Goal: Check status: Check status

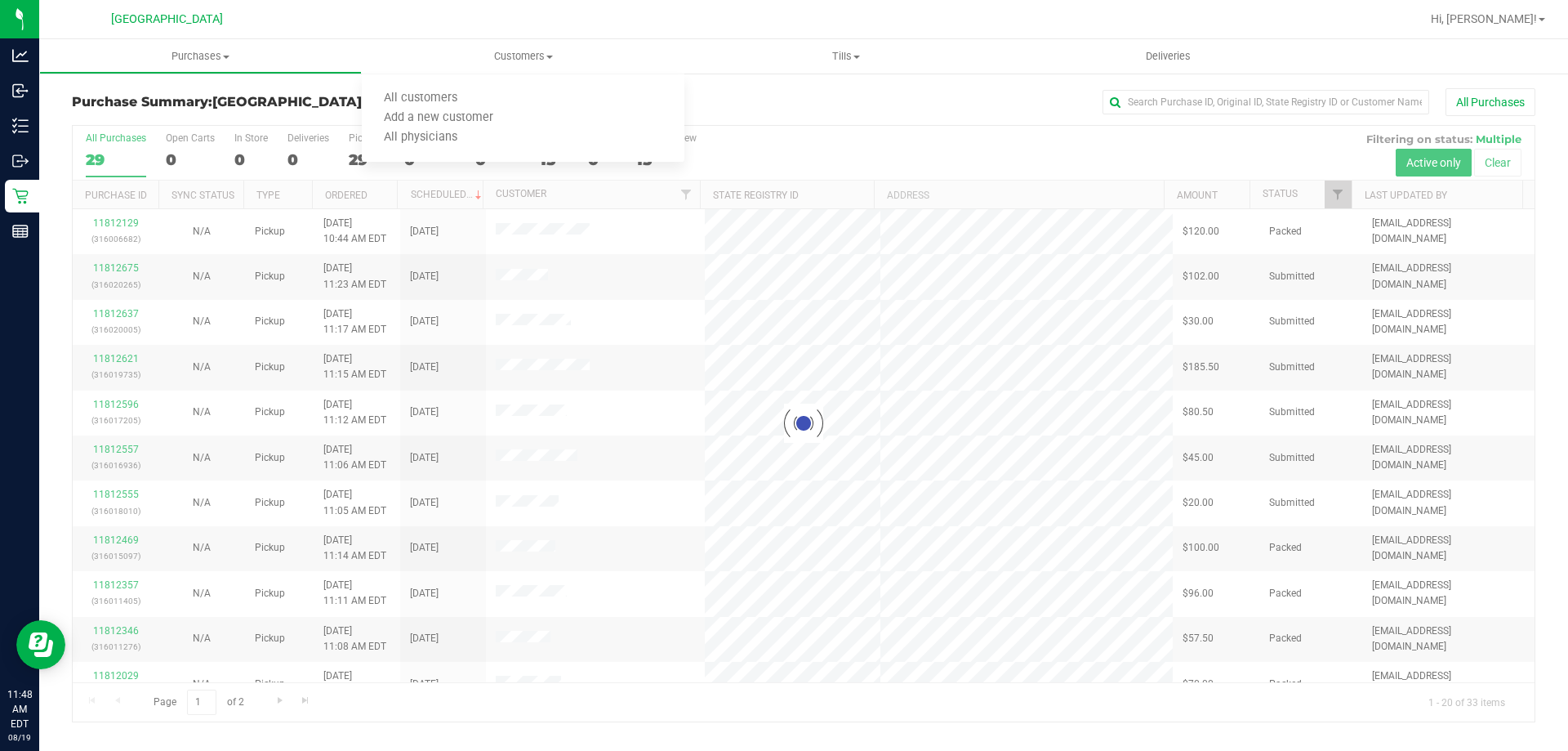
click at [720, 146] on div at bounding box center [804, 423] width 1462 height 596
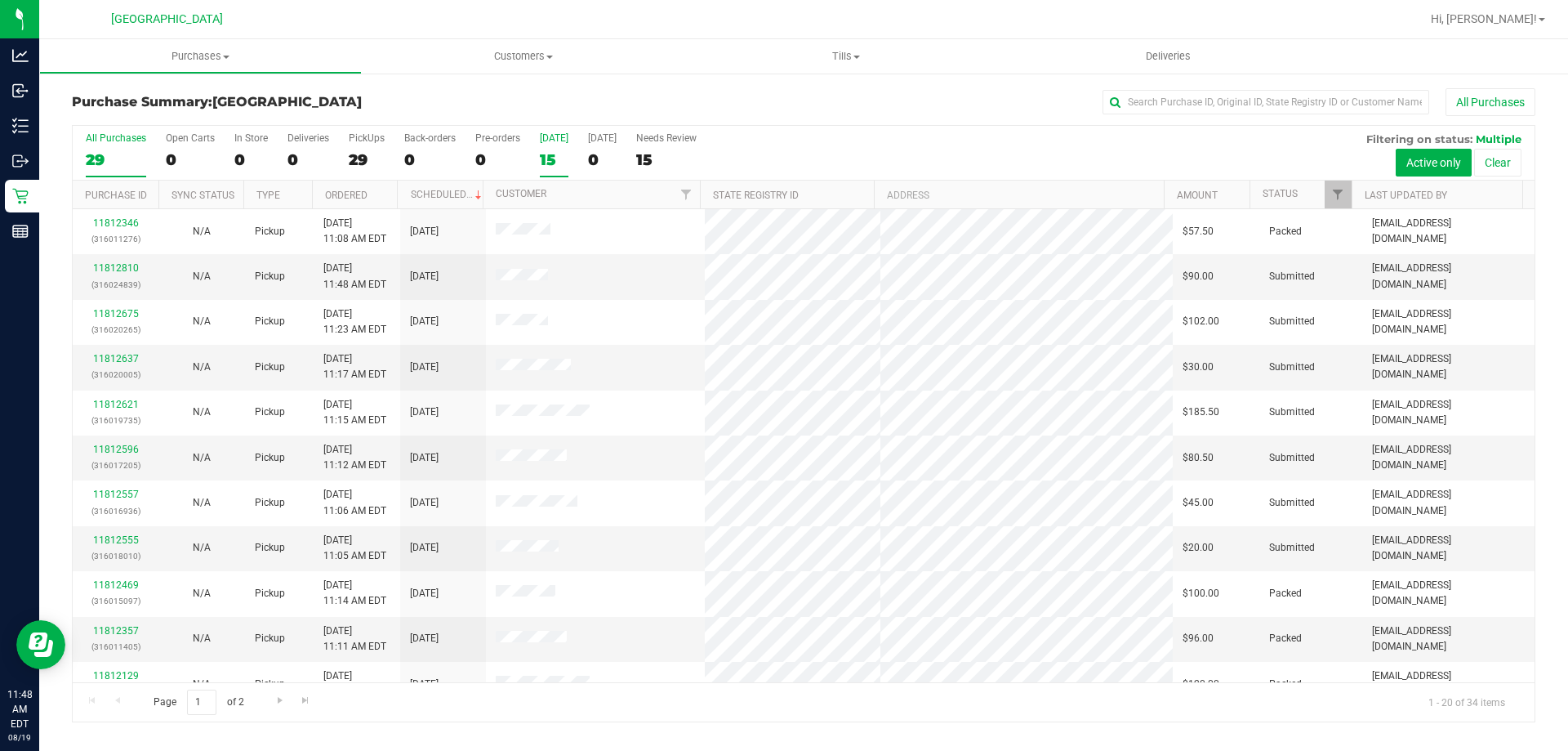
click at [546, 161] on div "15" at bounding box center [554, 159] width 29 height 18
click at [0, 0] on input "[DATE] 15" at bounding box center [0, 0] width 0 height 0
click at [1317, 198] on th "Status" at bounding box center [1301, 194] width 102 height 29
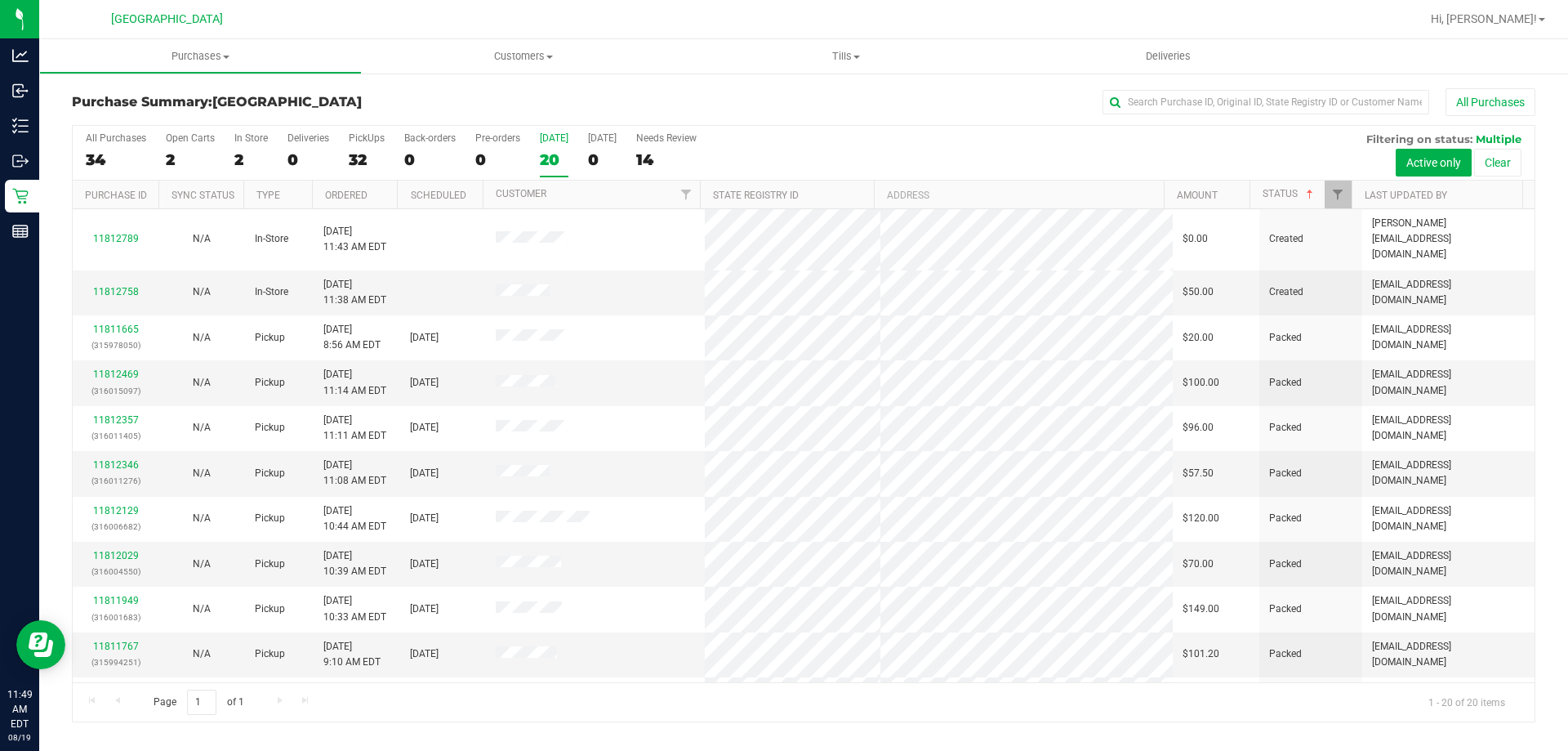
click at [557, 141] on div "[DATE]" at bounding box center [554, 138] width 29 height 11
click at [553, 173] on label "[DATE] 20" at bounding box center [554, 155] width 29 height 45
click at [0, 0] on input "[DATE] 20" at bounding box center [0, 0] width 0 height 0
click at [564, 162] on div "20" at bounding box center [554, 159] width 29 height 18
click at [0, 0] on input "[DATE] 20" at bounding box center [0, 0] width 0 height 0
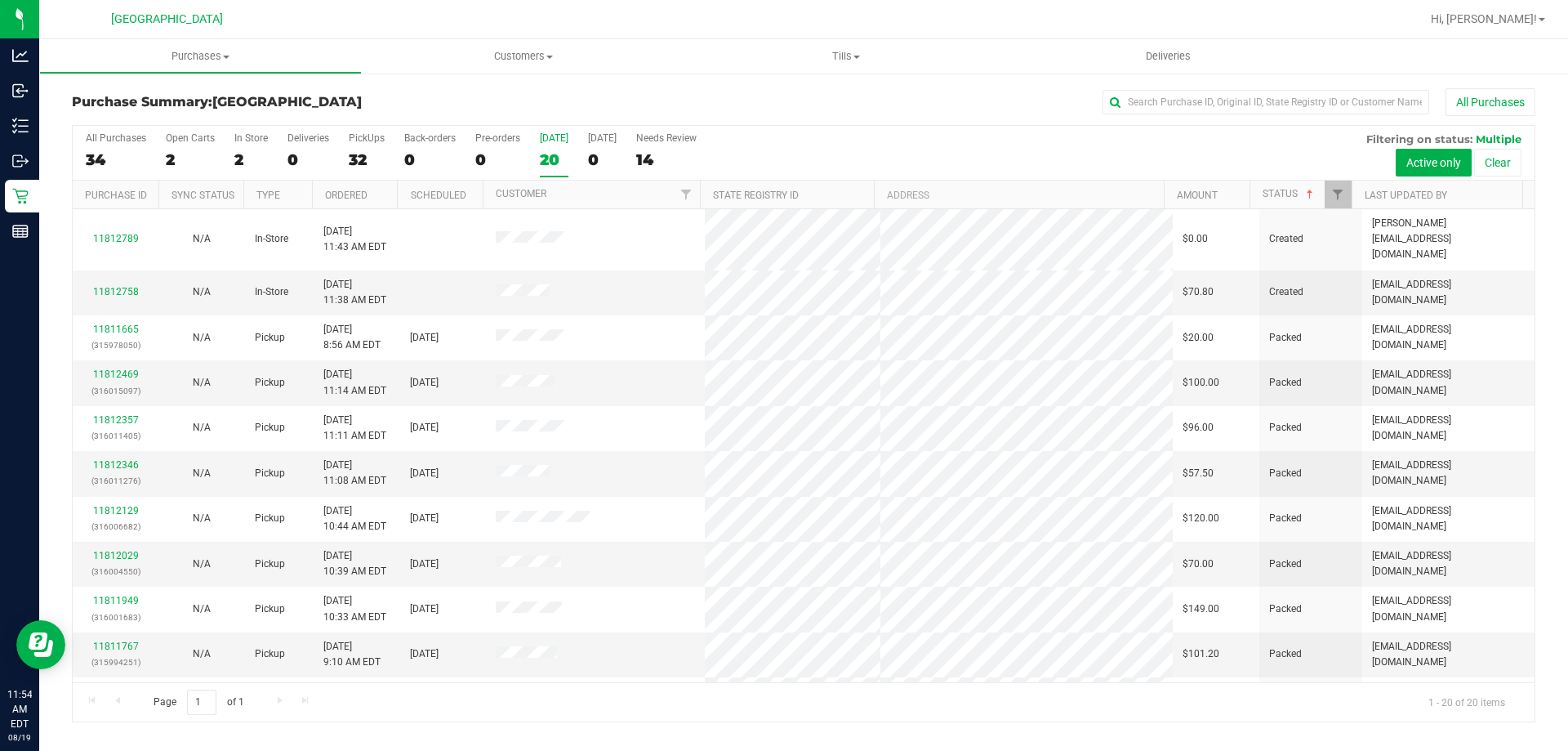
click at [559, 170] on label "[DATE] 20" at bounding box center [554, 155] width 29 height 45
click at [0, 0] on input "[DATE] 20" at bounding box center [0, 0] width 0 height 0
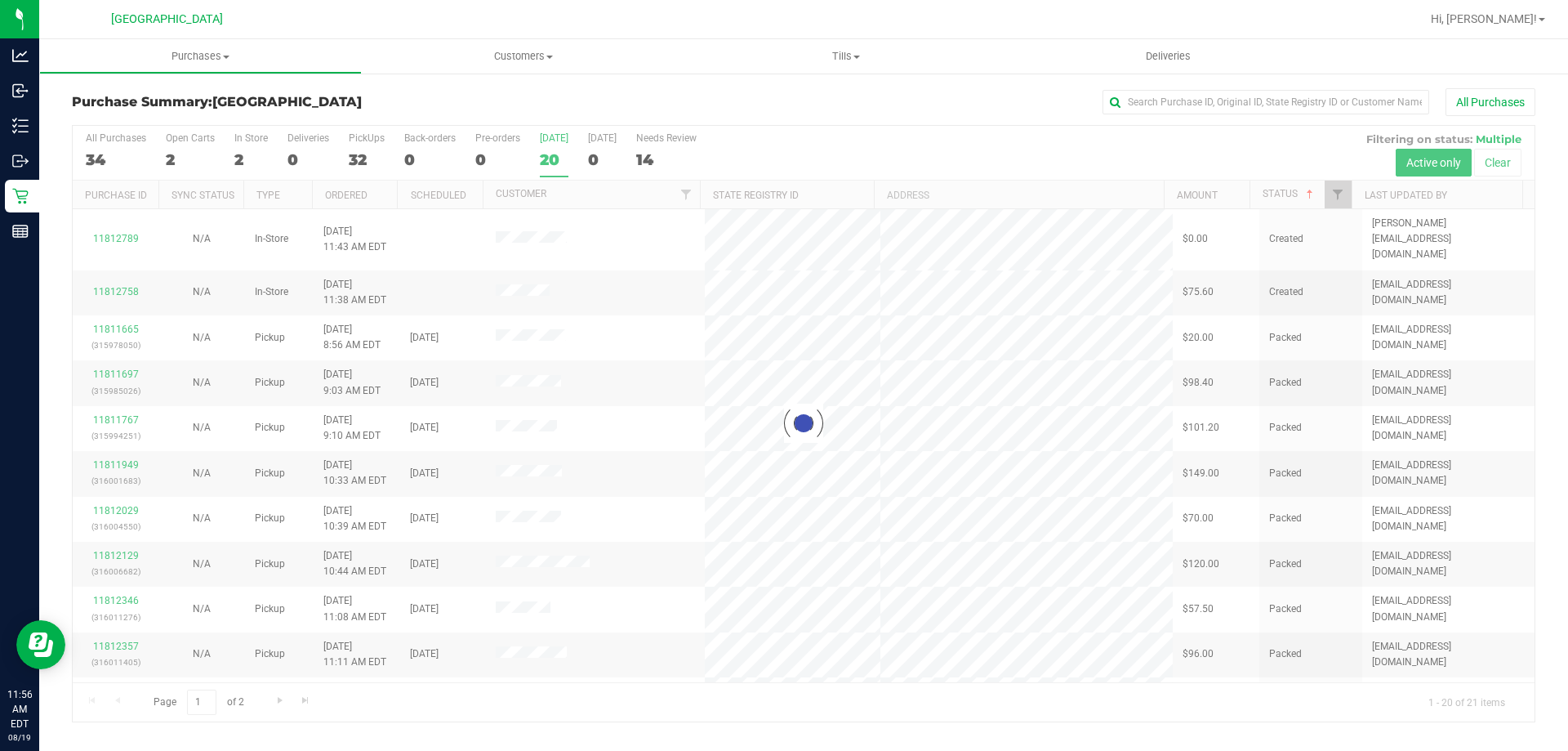
click at [558, 148] on div at bounding box center [804, 423] width 1462 height 596
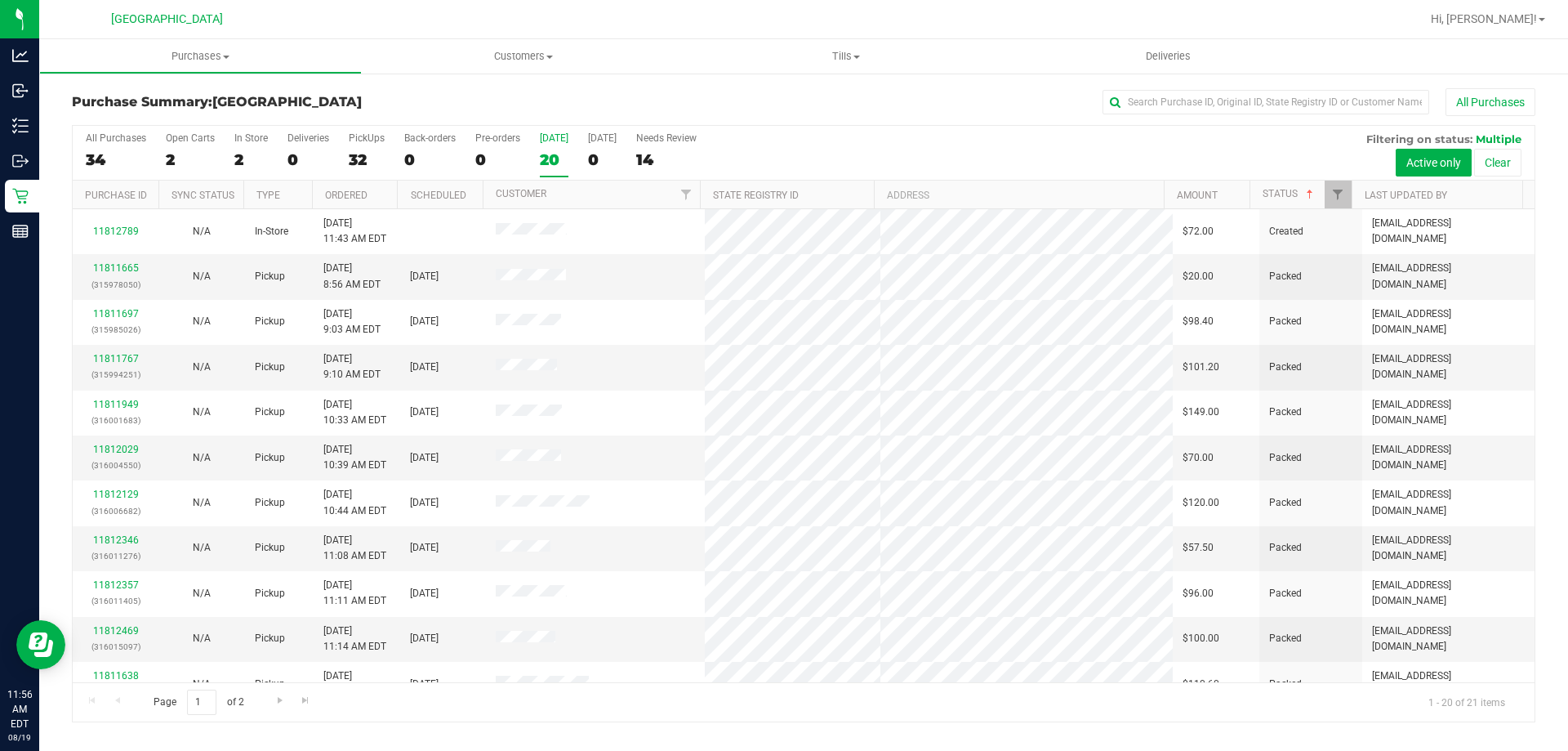
click at [558, 148] on label "[DATE] 20" at bounding box center [554, 155] width 29 height 45
click at [0, 0] on input "[DATE] 20" at bounding box center [0, 0] width 0 height 0
click at [550, 159] on div "21" at bounding box center [554, 159] width 29 height 18
click at [0, 0] on input "[DATE] 21" at bounding box center [0, 0] width 0 height 0
click at [547, 151] on div "18" at bounding box center [554, 159] width 29 height 18
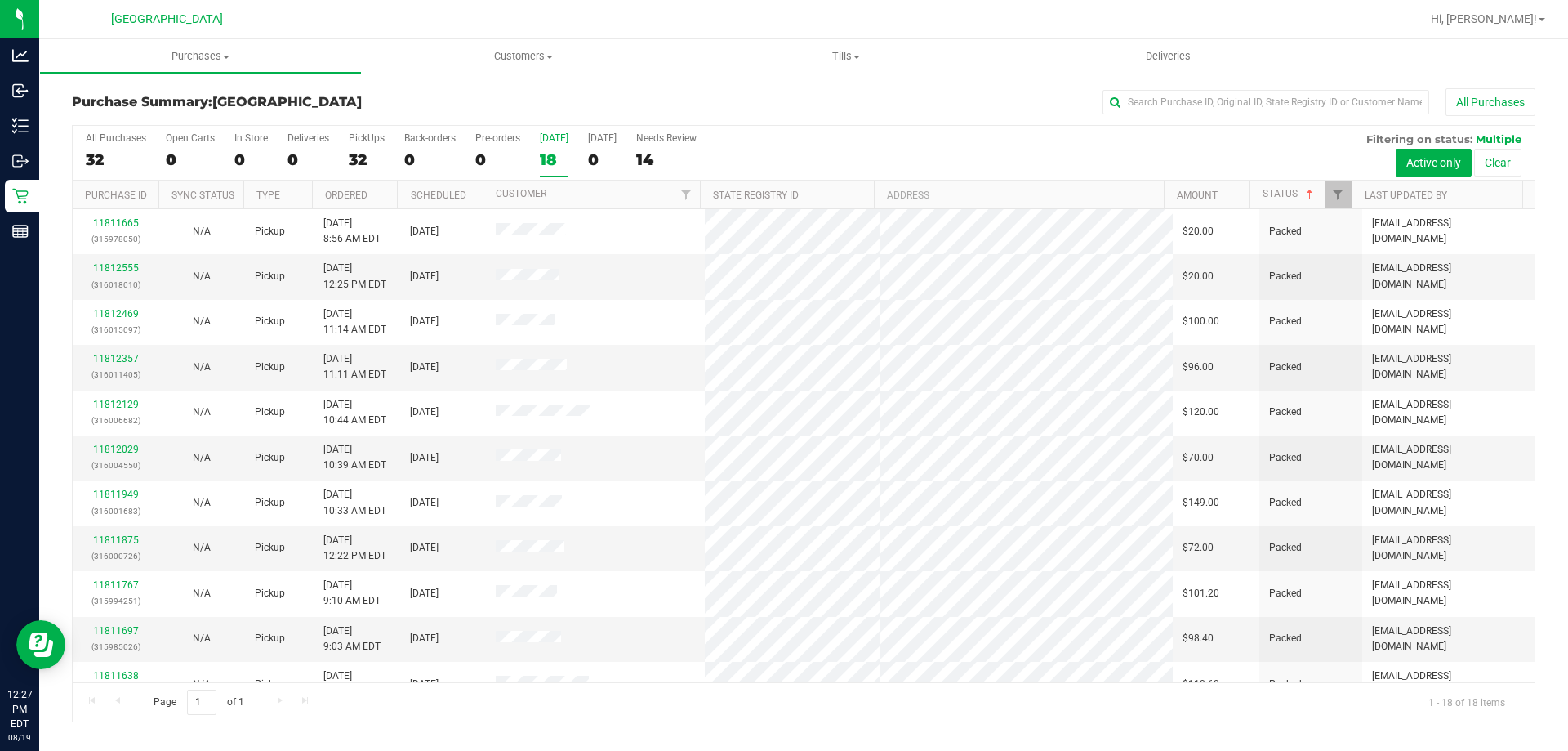
click at [0, 0] on input "[DATE] 18" at bounding box center [0, 0] width 0 height 0
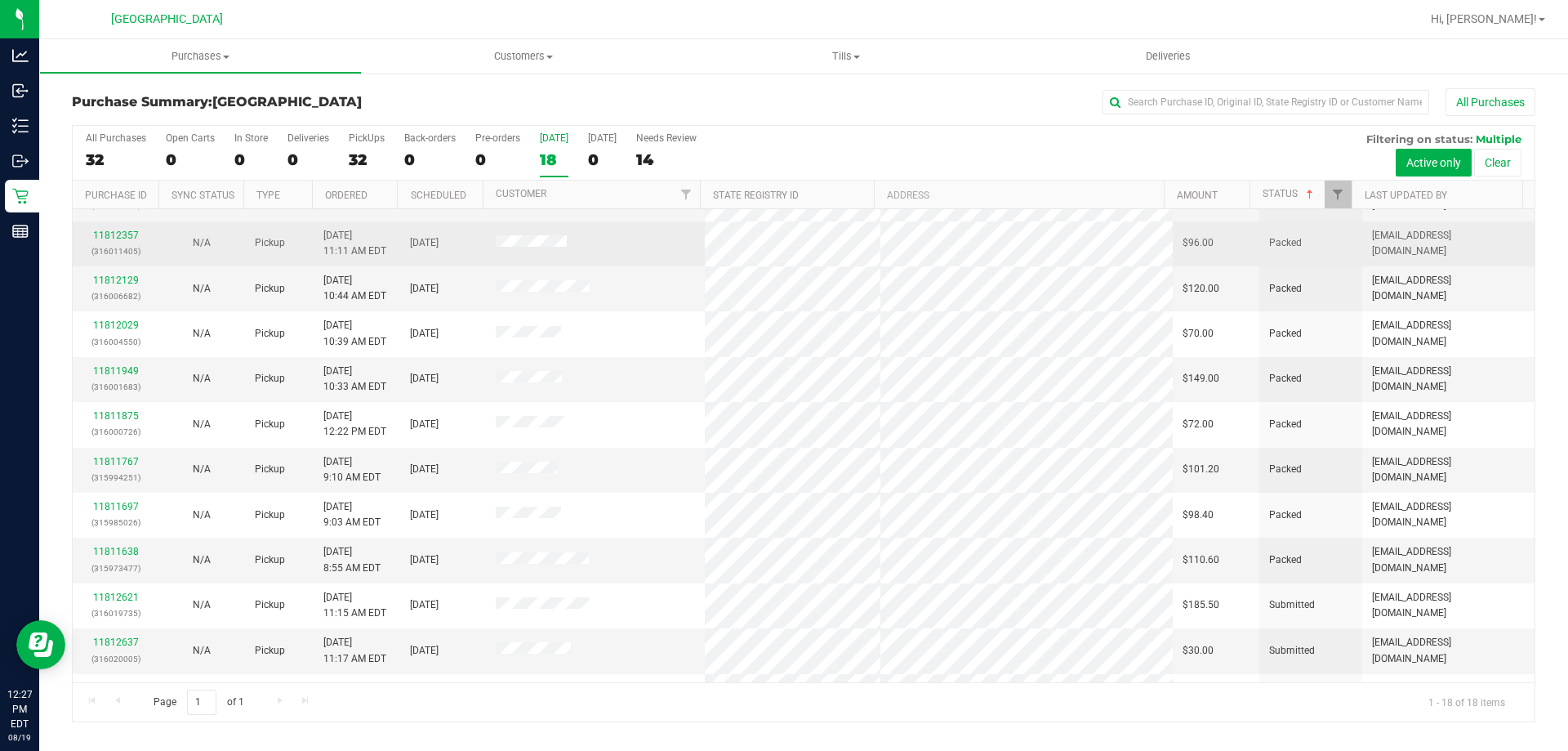
scroll to position [341, 0]
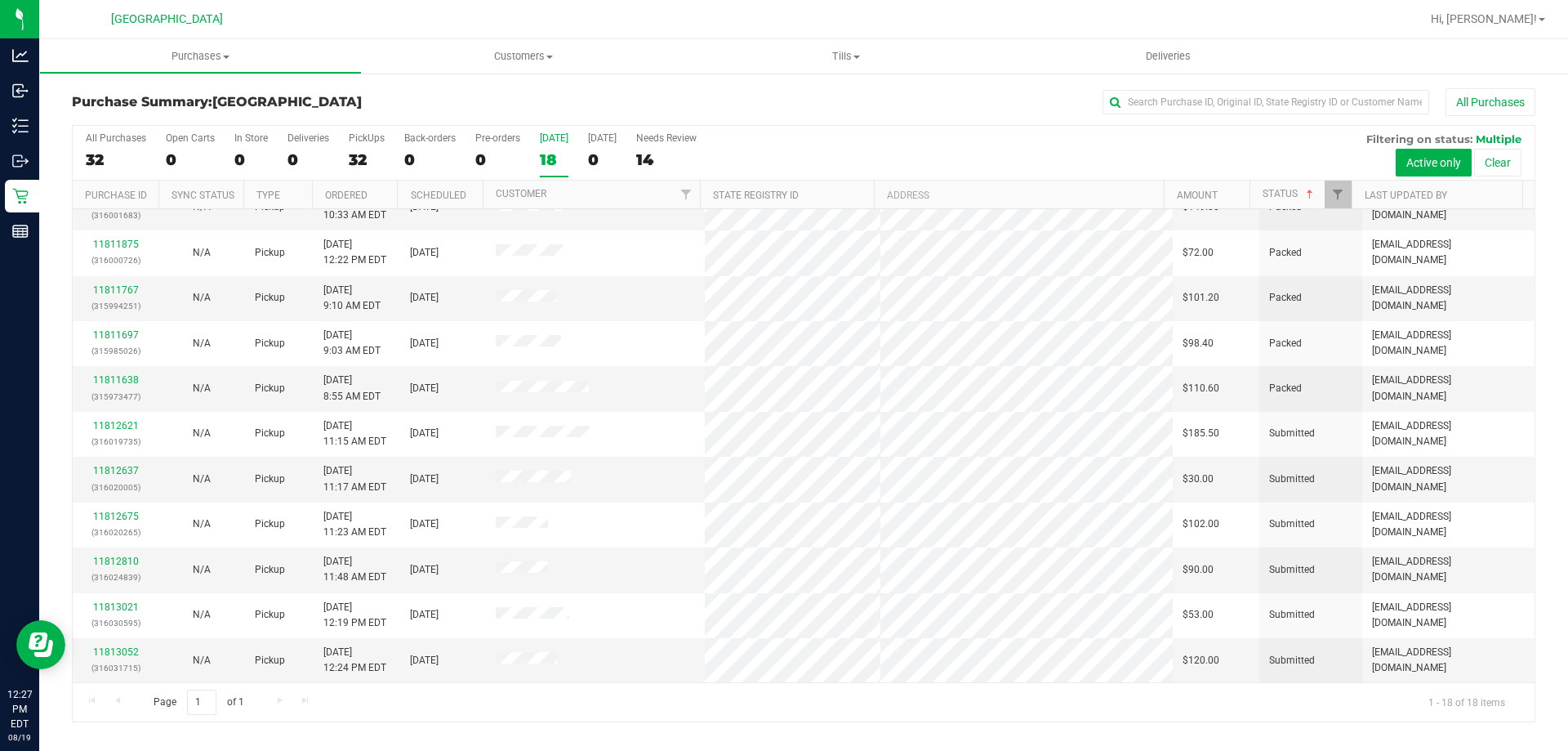
click at [542, 165] on div "18" at bounding box center [554, 159] width 29 height 18
click at [0, 0] on input "[DATE] 18" at bounding box center [0, 0] width 0 height 0
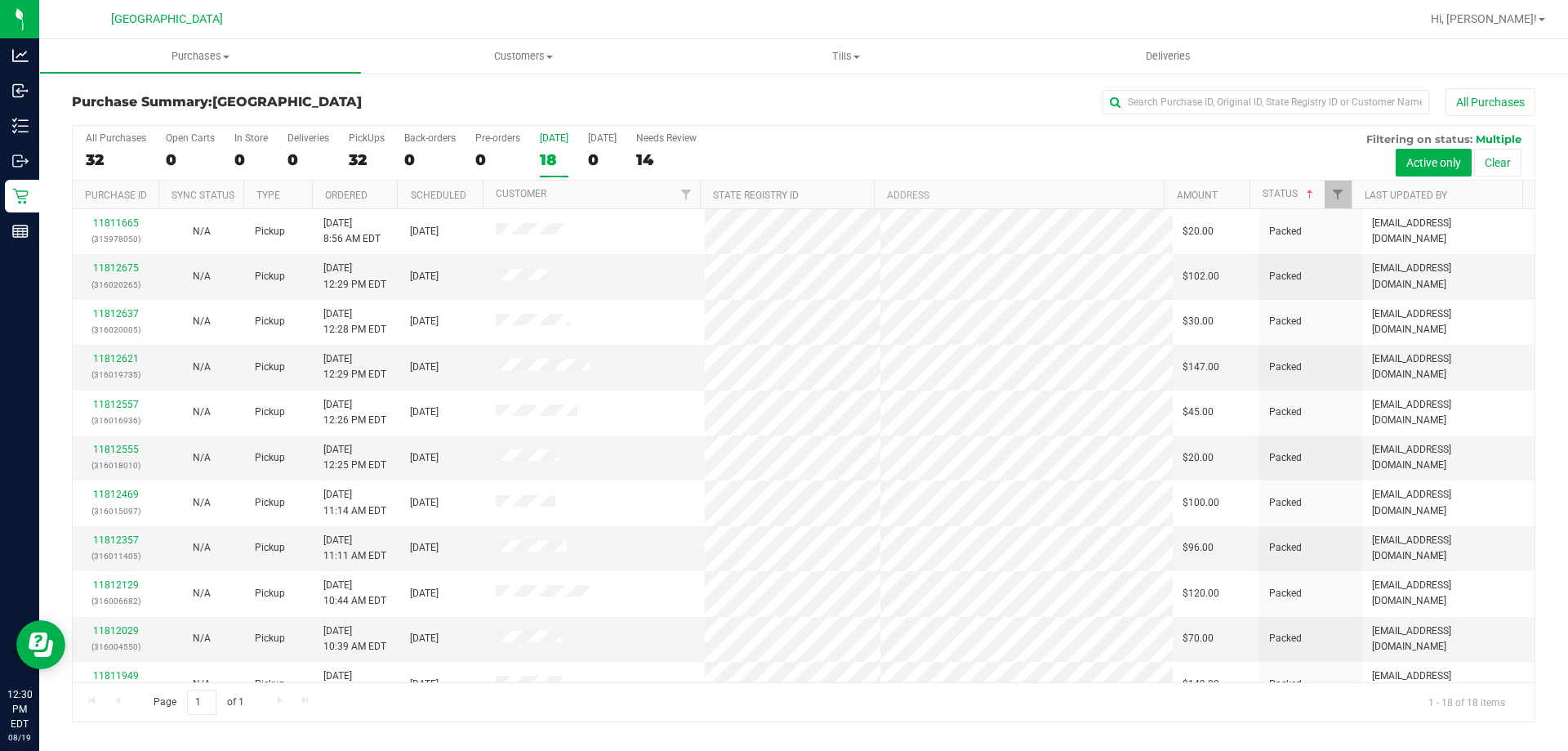
click at [542, 157] on div "18" at bounding box center [554, 159] width 29 height 18
click at [0, 0] on input "[DATE] 18" at bounding box center [0, 0] width 0 height 0
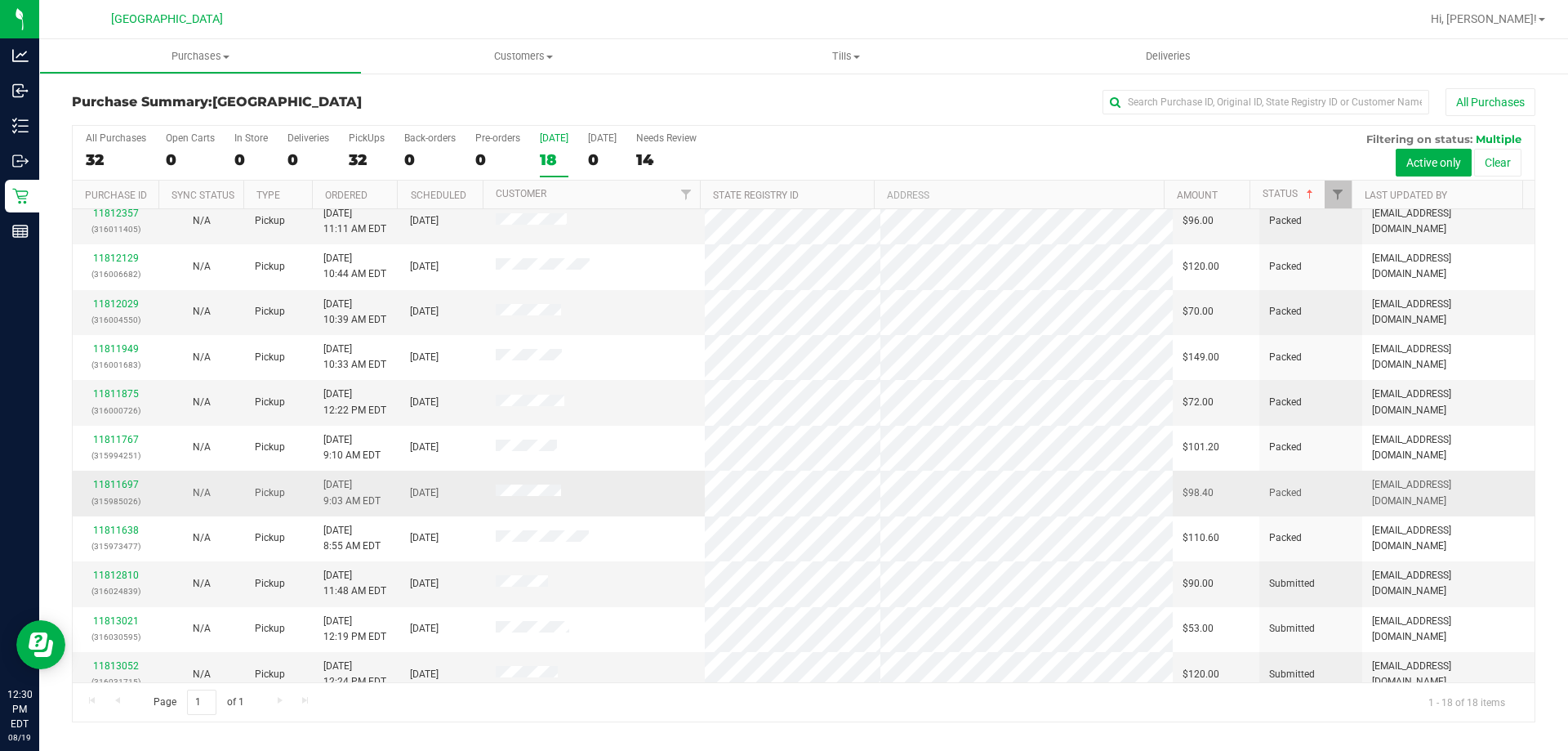
scroll to position [341, 0]
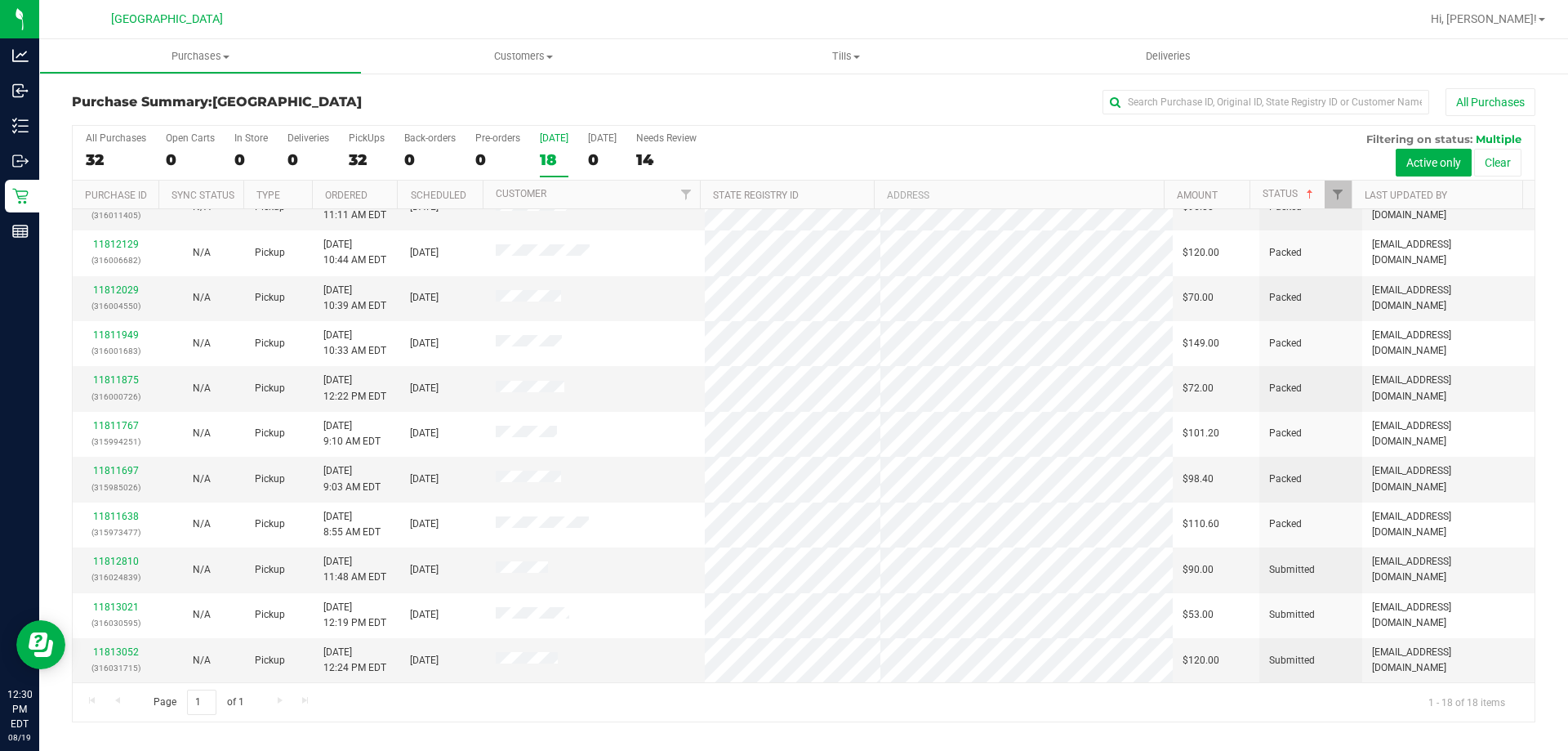
click at [743, 720] on div "Page 1 of 1 1 - 18 of 18 items" at bounding box center [804, 701] width 1462 height 40
click at [560, 161] on div "18" at bounding box center [554, 159] width 29 height 18
click at [0, 0] on input "[DATE] 18" at bounding box center [0, 0] width 0 height 0
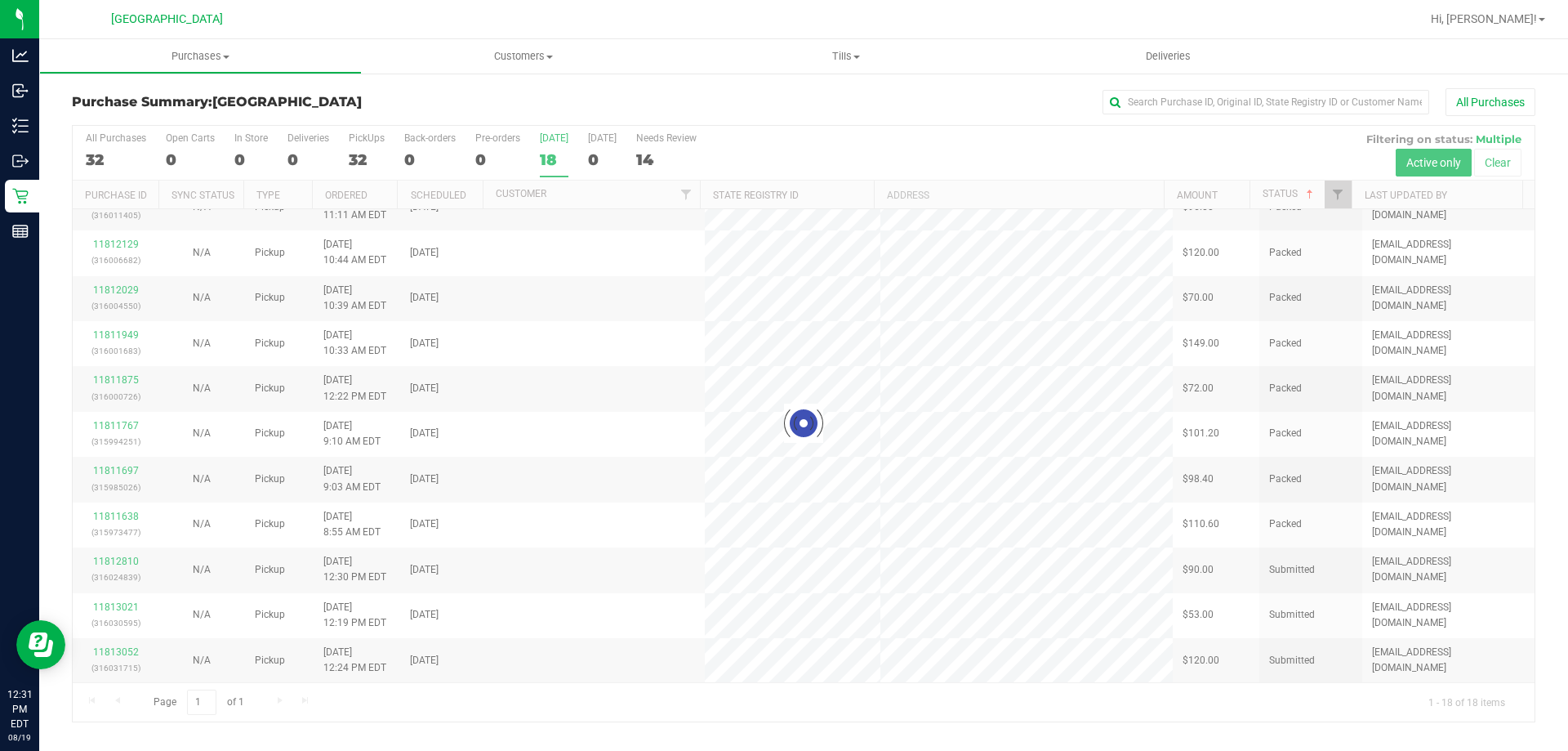
scroll to position [0, 0]
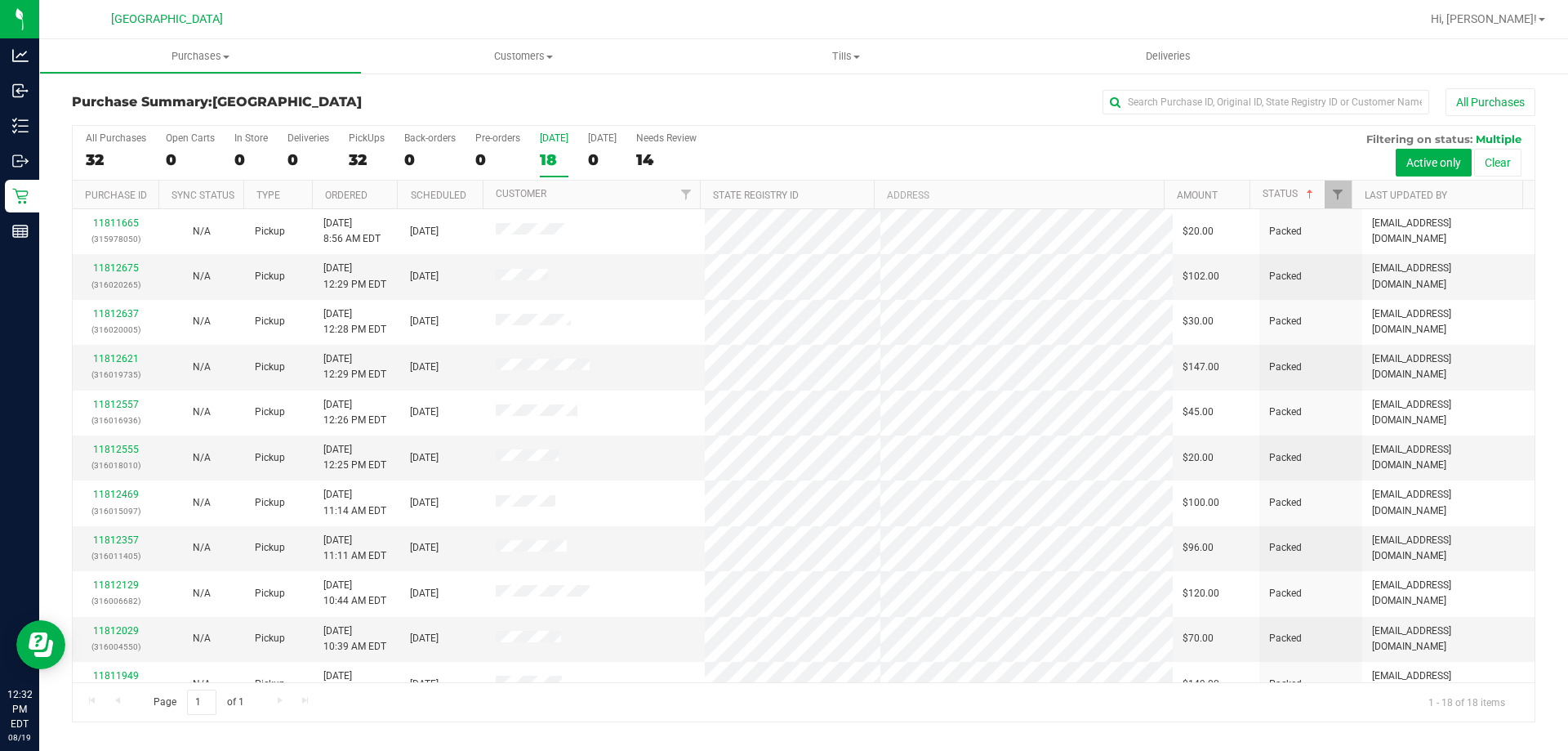
click at [548, 157] on div "18" at bounding box center [554, 159] width 29 height 18
click at [0, 0] on input "[DATE] 18" at bounding box center [0, 0] width 0 height 0
click at [661, 157] on div "14" at bounding box center [666, 159] width 61 height 18
click at [0, 0] on input "Needs Review 14" at bounding box center [0, 0] width 0 height 0
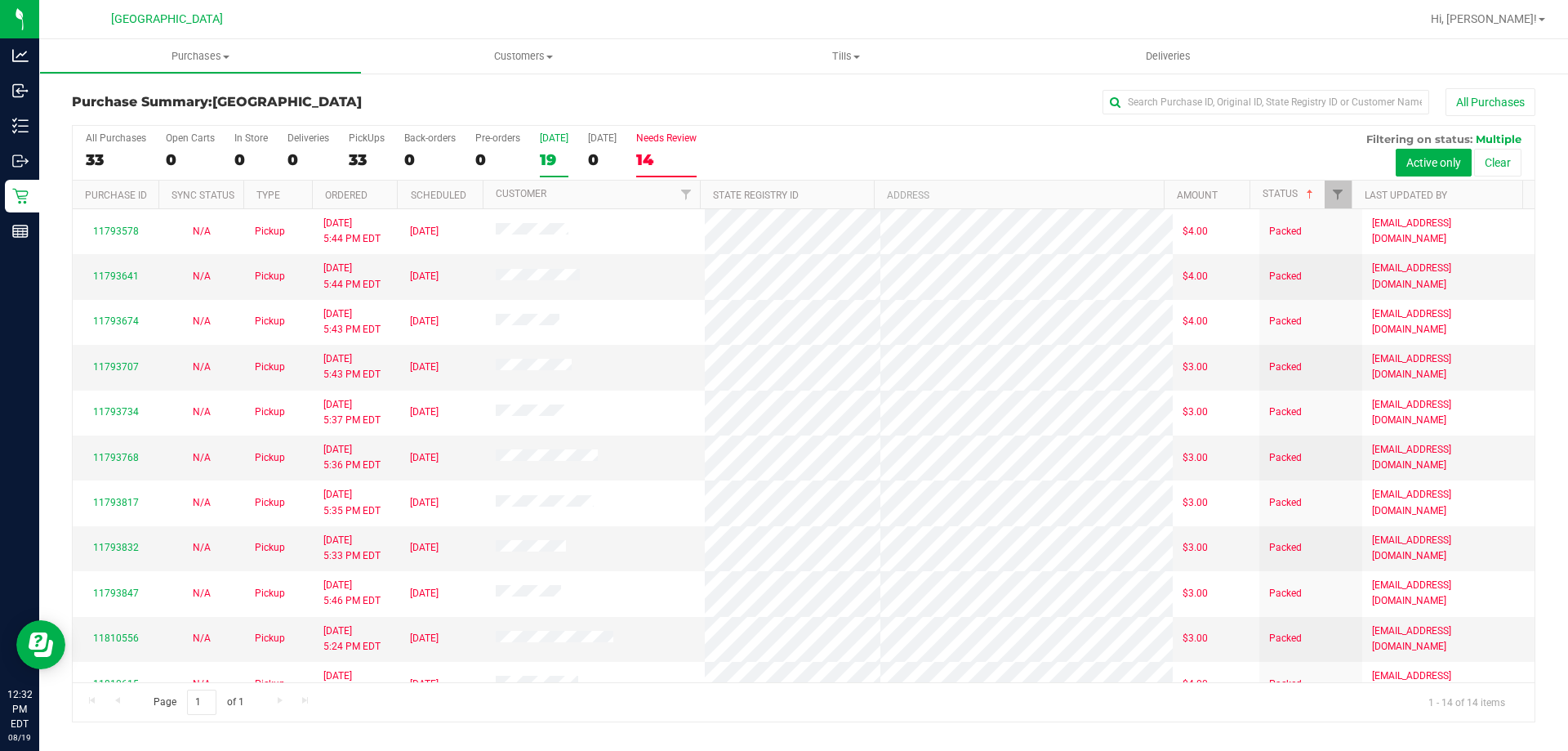
click at [551, 161] on div "19" at bounding box center [554, 159] width 29 height 18
click at [0, 0] on input "[DATE] 19" at bounding box center [0, 0] width 0 height 0
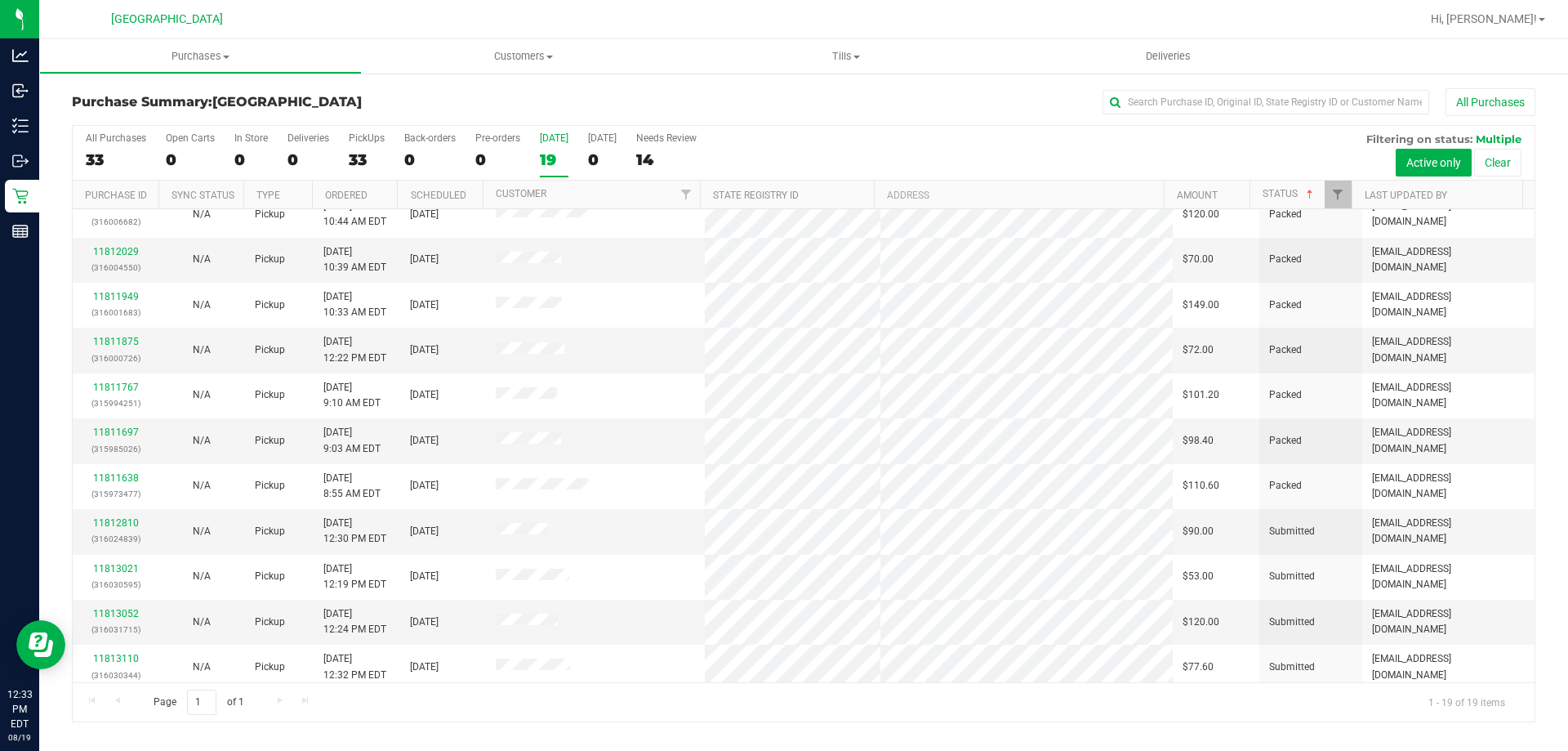
scroll to position [386, 0]
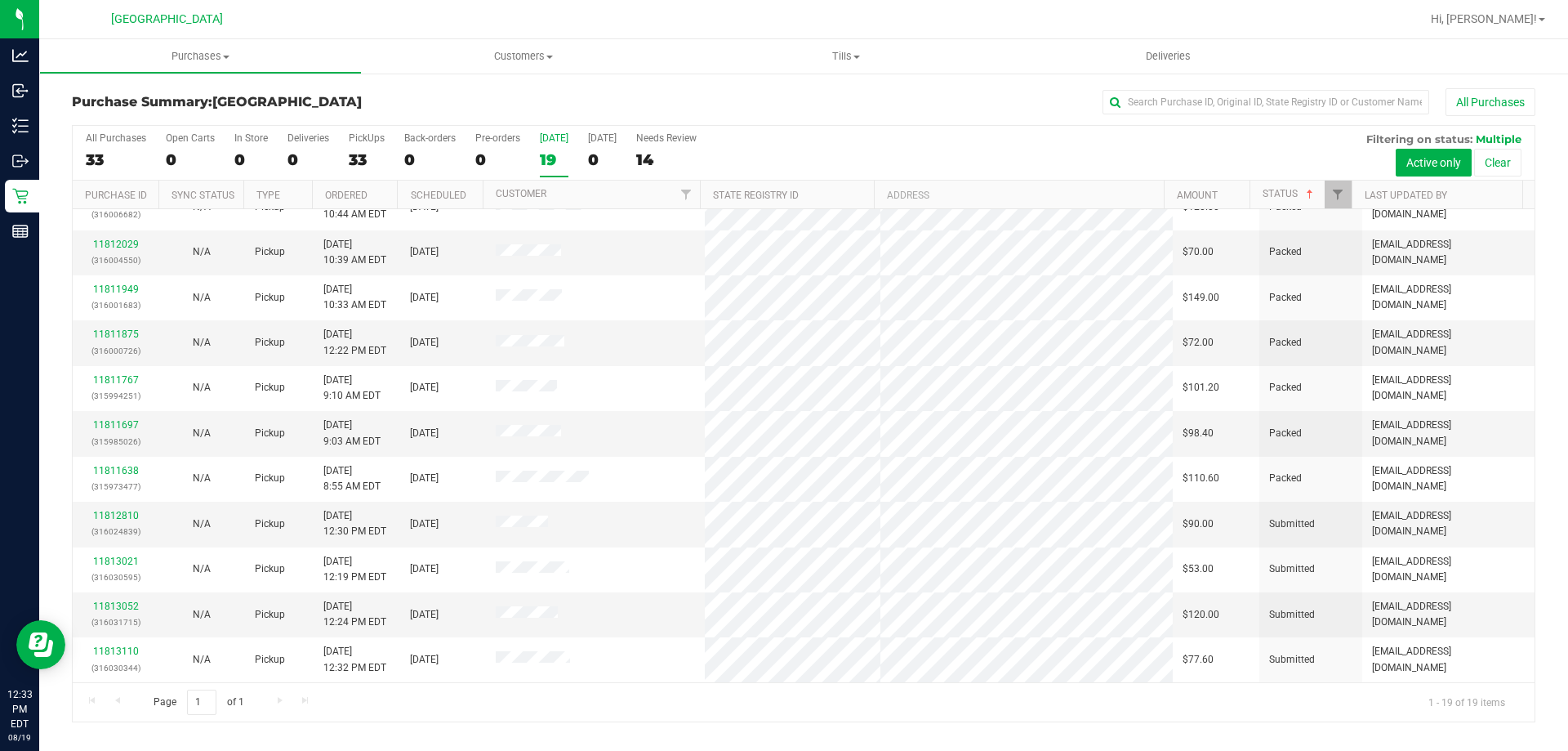
click at [567, 738] on div "Purchase Summary: [GEOGRAPHIC_DATA] All Purchases All Purchases 33 Open Carts 0…" at bounding box center [804, 405] width 1529 height 667
click at [553, 157] on div "19" at bounding box center [554, 159] width 29 height 18
click at [0, 0] on input "[DATE] 19" at bounding box center [0, 0] width 0 height 0
click at [134, 512] on link "11812810" at bounding box center [116, 515] width 46 height 11
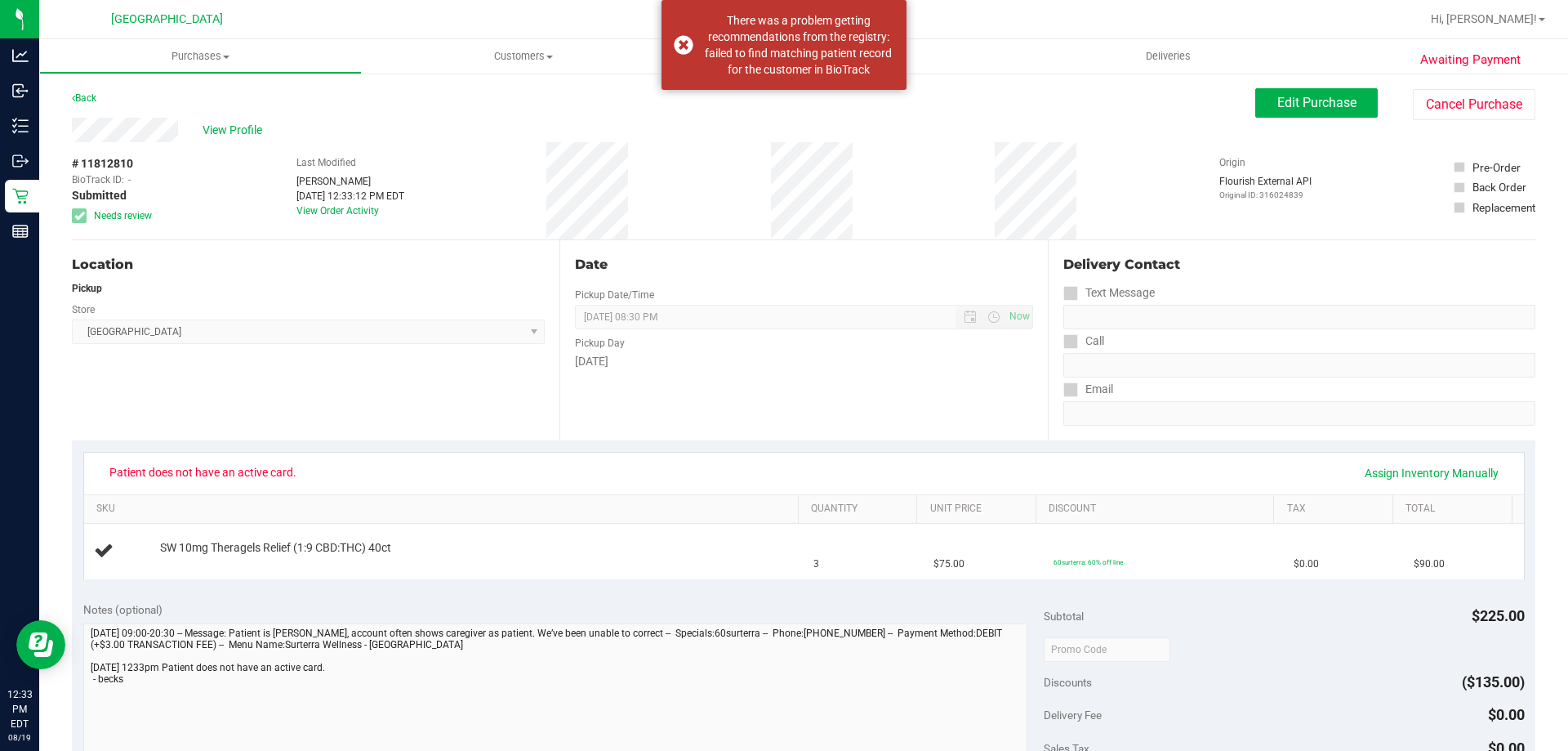
click at [40, 192] on div "Awaiting Payment Back Edit Purchase Cancel Purchase View Profile # 11812810 Bio…" at bounding box center [804, 684] width 1529 height 1225
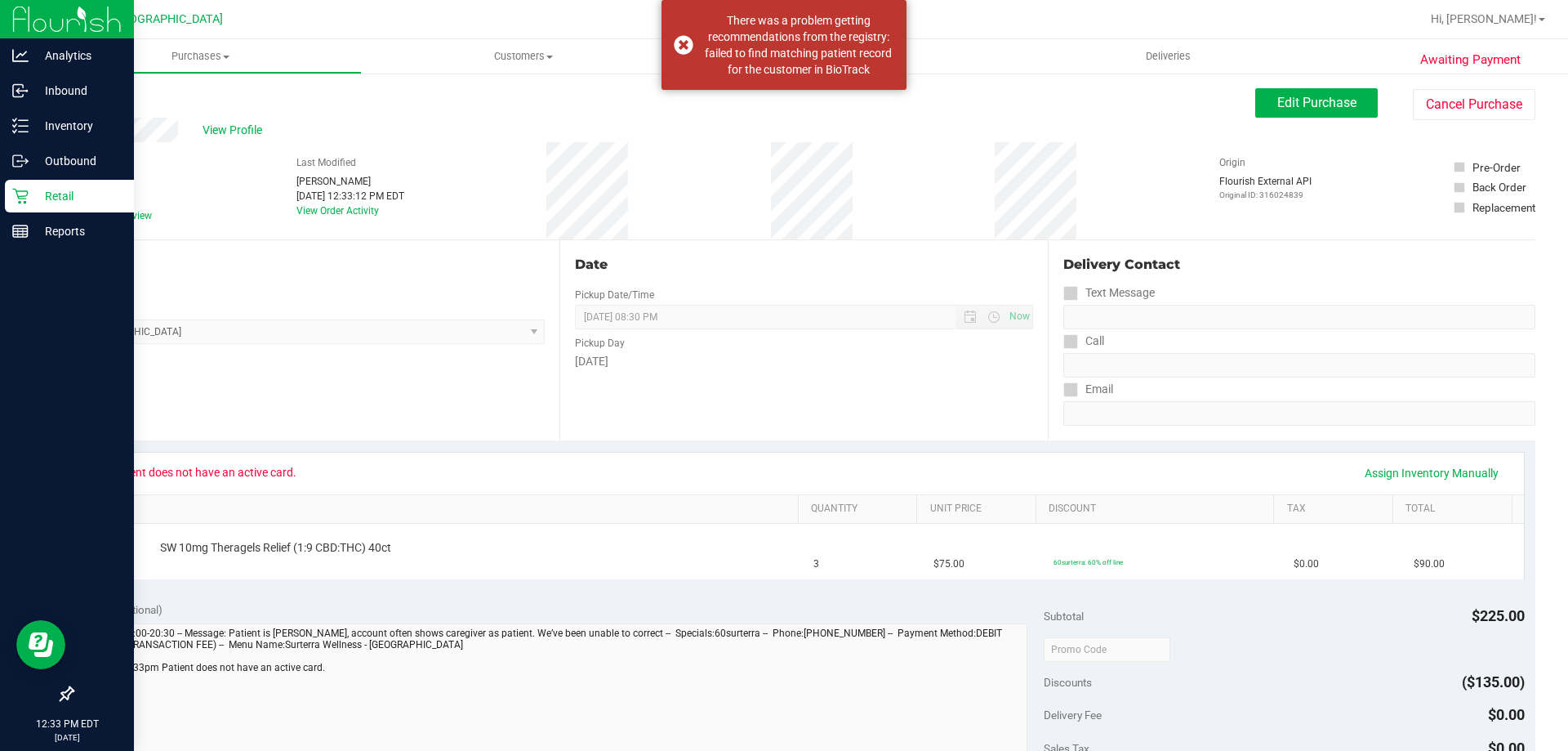
click at [33, 192] on p "Retail" at bounding box center [78, 196] width 98 height 19
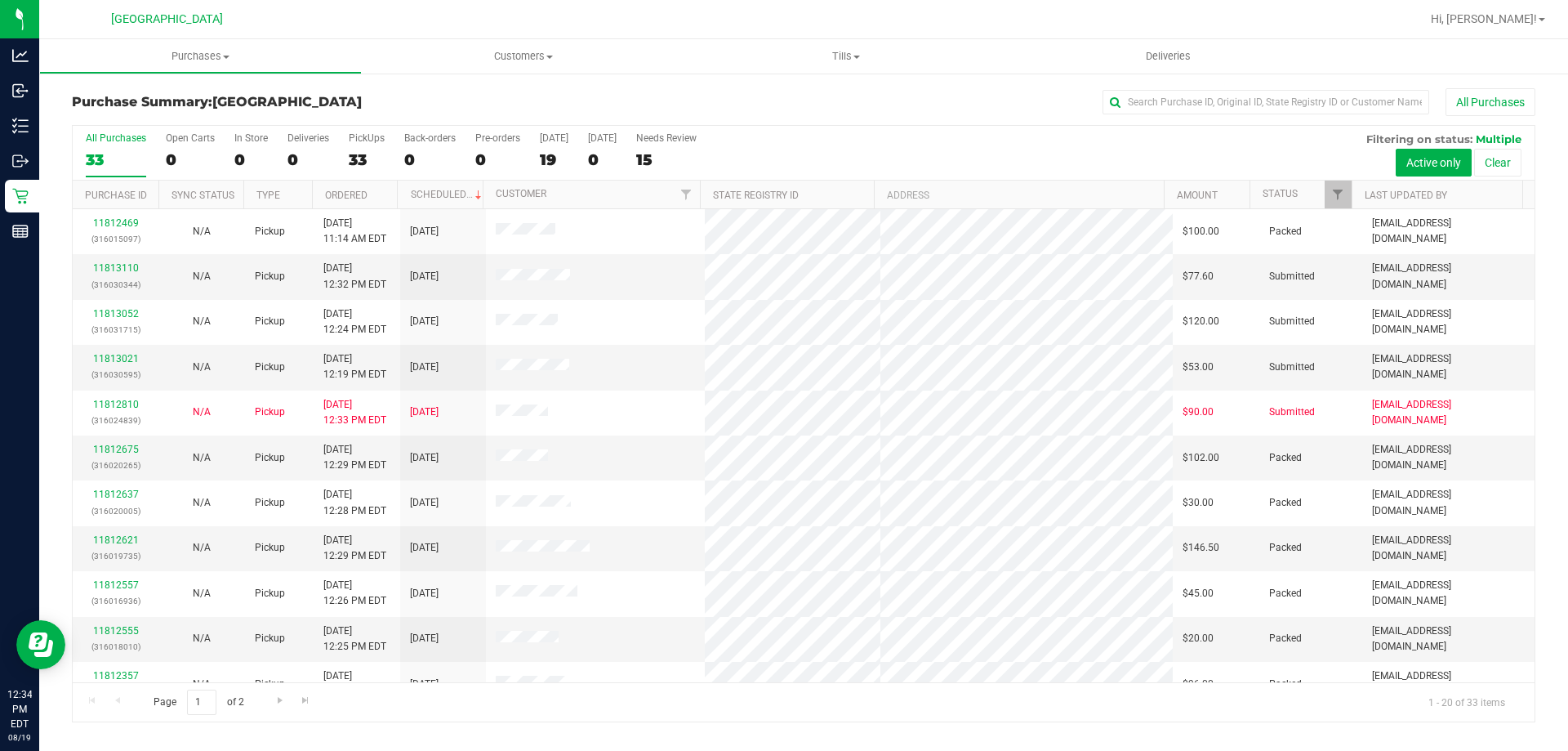
click at [516, 682] on div "Page 1 of 2 1 - 20 of 33 items" at bounding box center [804, 701] width 1462 height 40
click at [541, 150] on div "19" at bounding box center [554, 159] width 29 height 18
click at [0, 0] on input "[DATE] 19" at bounding box center [0, 0] width 0 height 0
click at [114, 269] on link "11813110" at bounding box center [116, 267] width 46 height 11
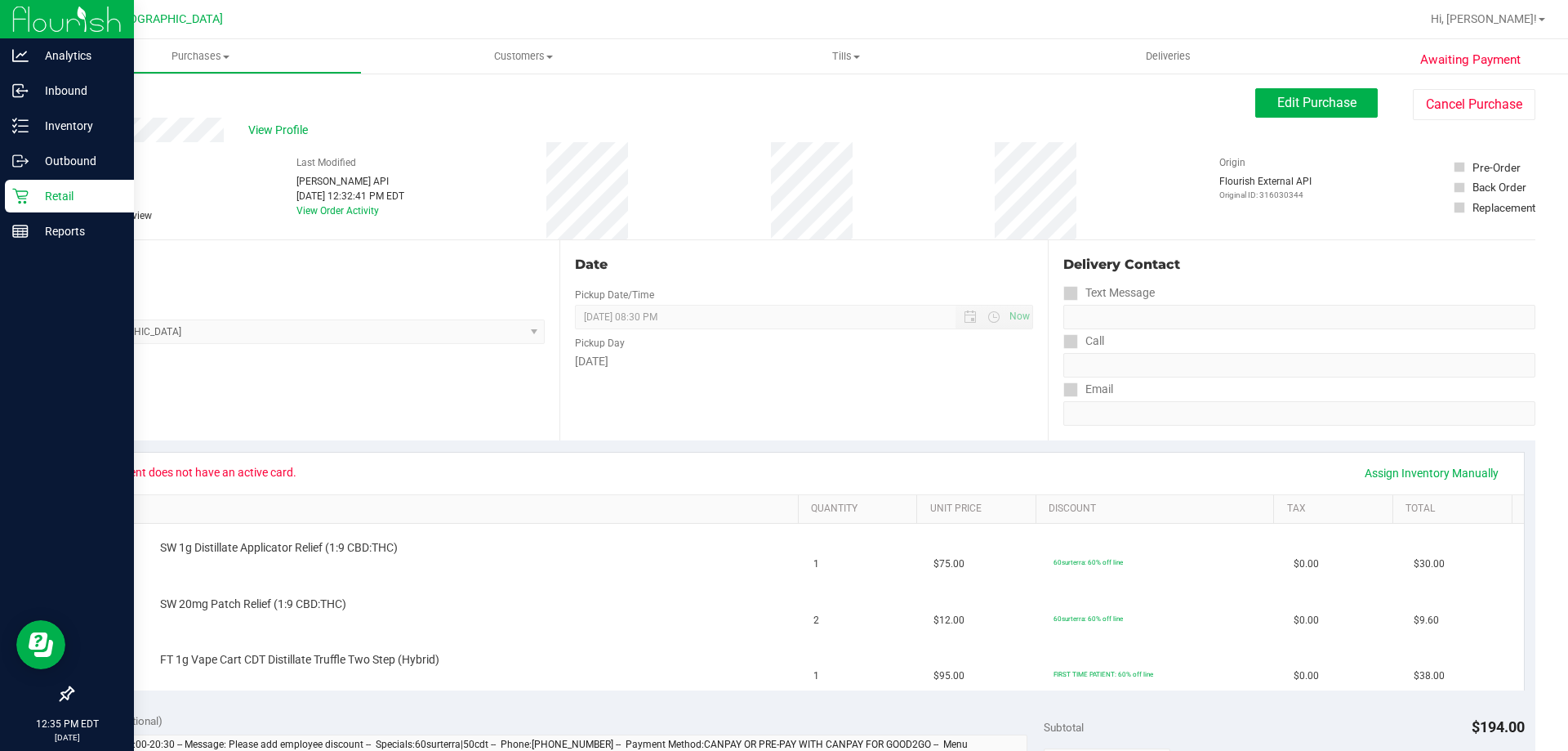
click at [53, 192] on p "Retail" at bounding box center [78, 196] width 98 height 19
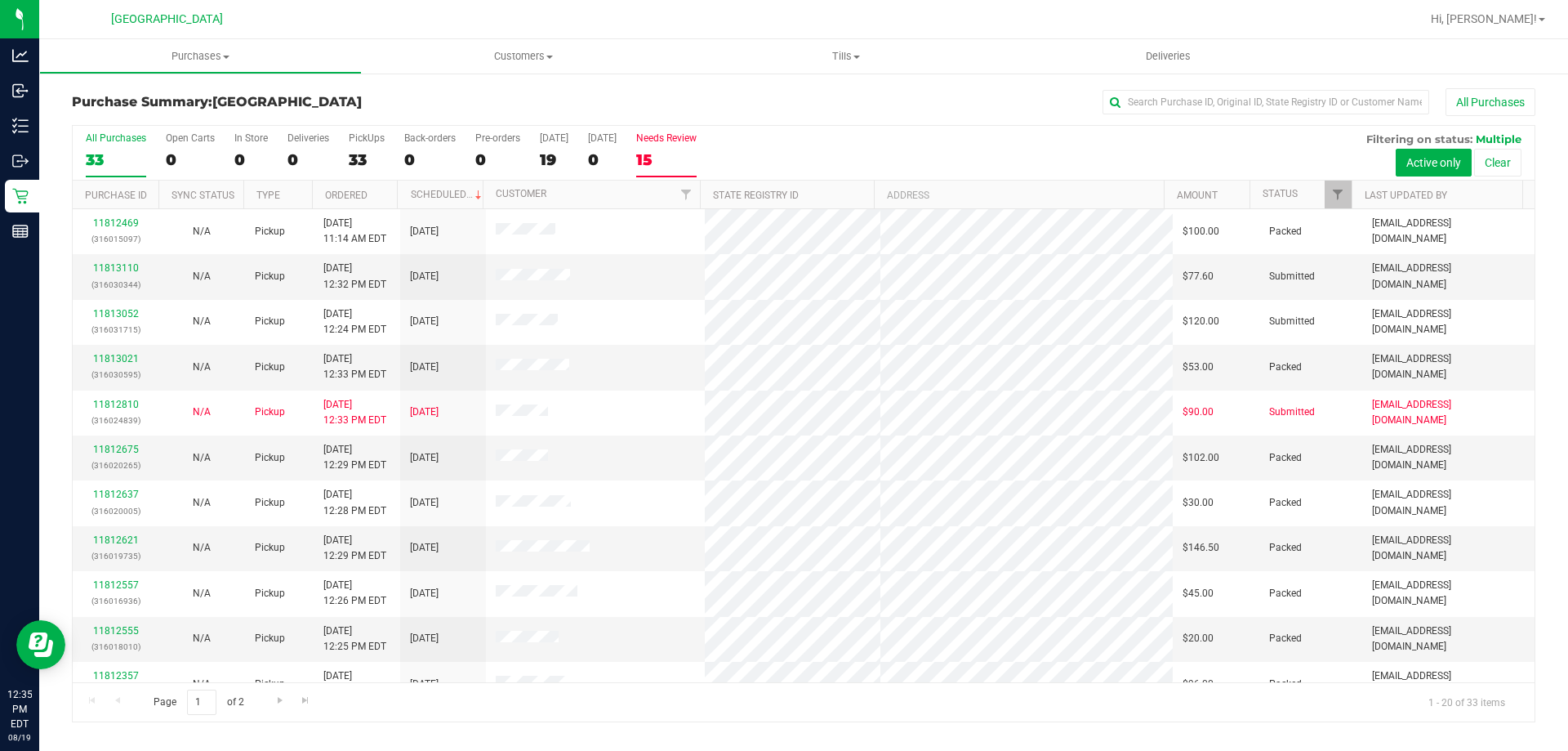
click at [666, 143] on div "Needs Review" at bounding box center [666, 138] width 61 height 11
click at [0, 0] on input "Needs Review 15" at bounding box center [0, 0] width 0 height 0
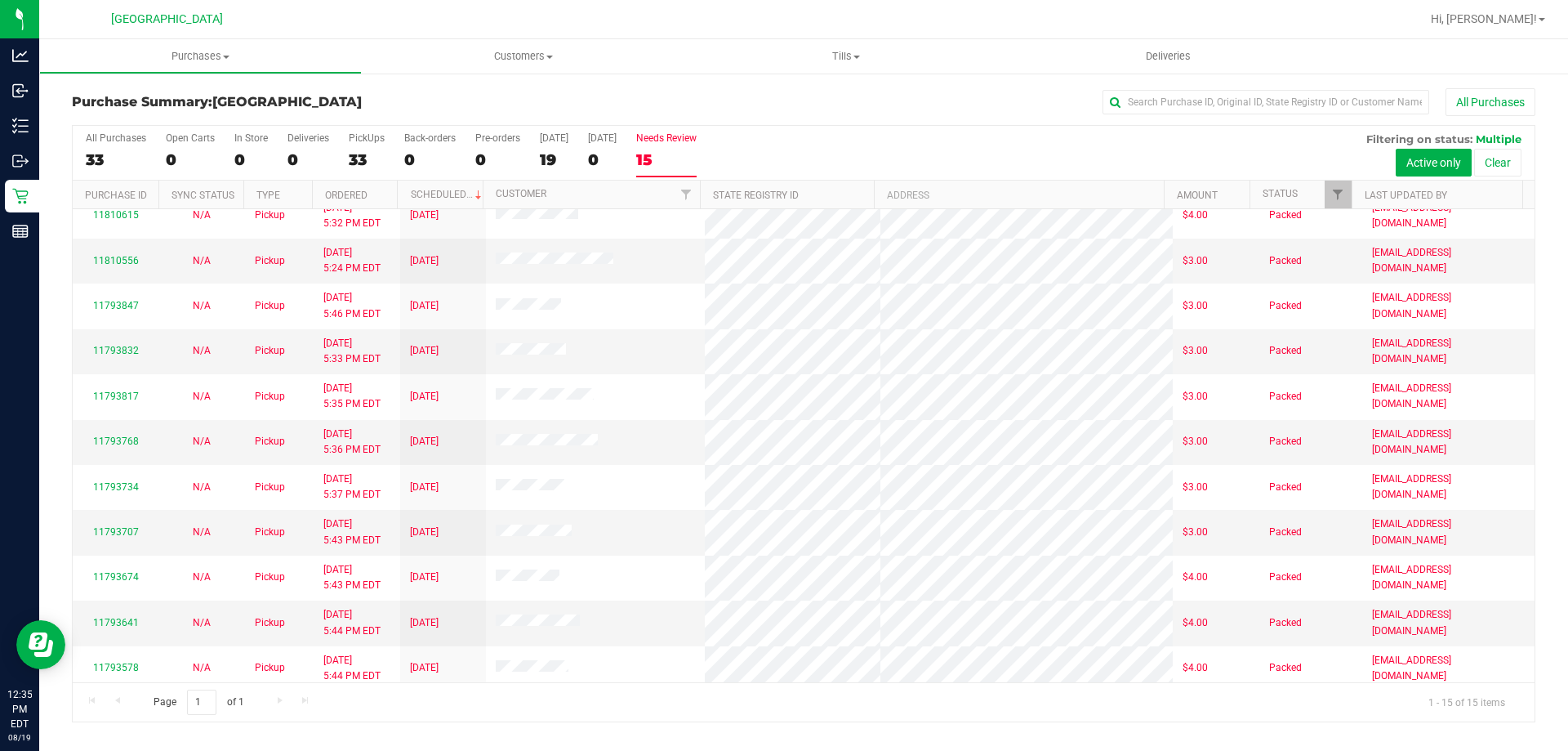
scroll to position [205, 0]
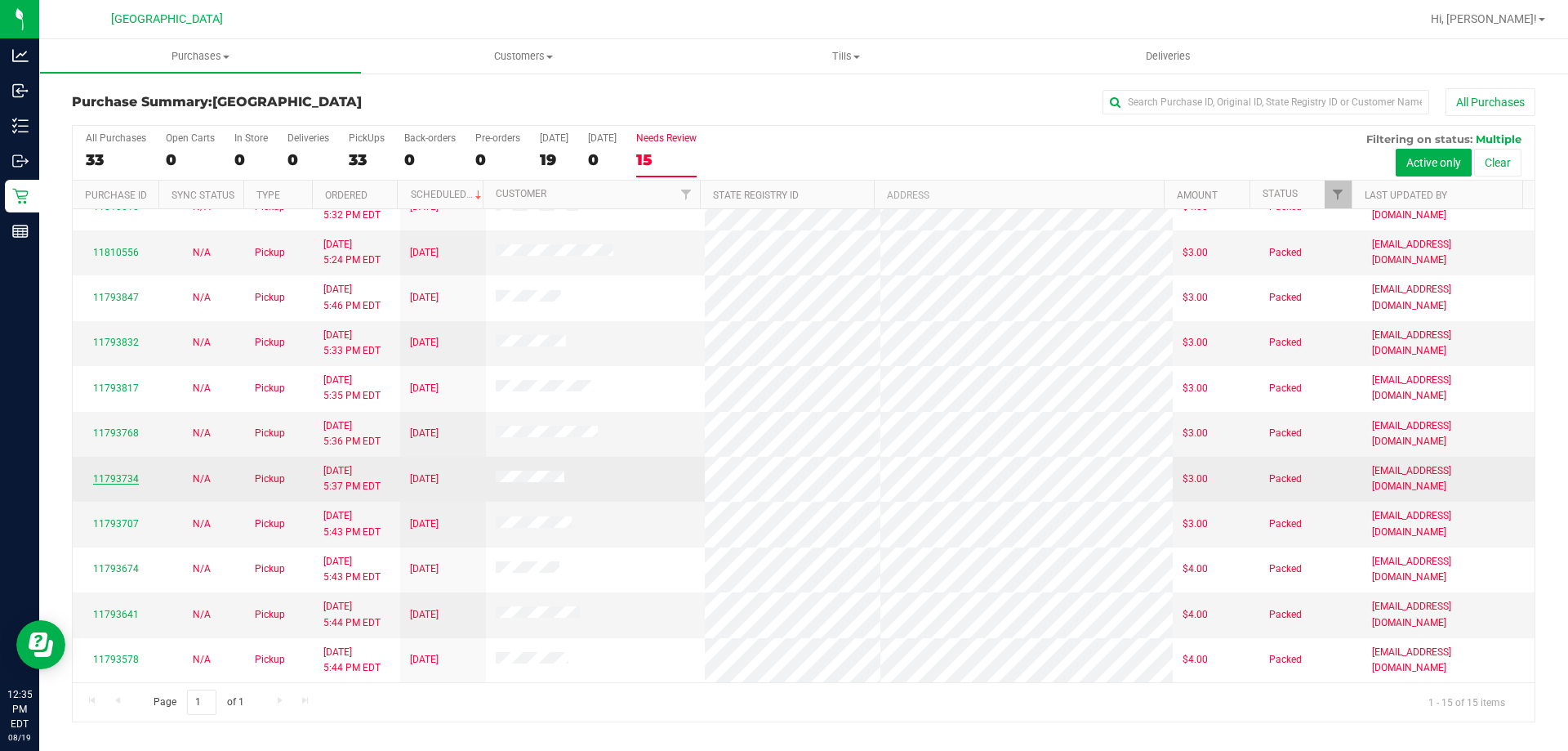
click at [125, 476] on link "11793734" at bounding box center [116, 478] width 46 height 11
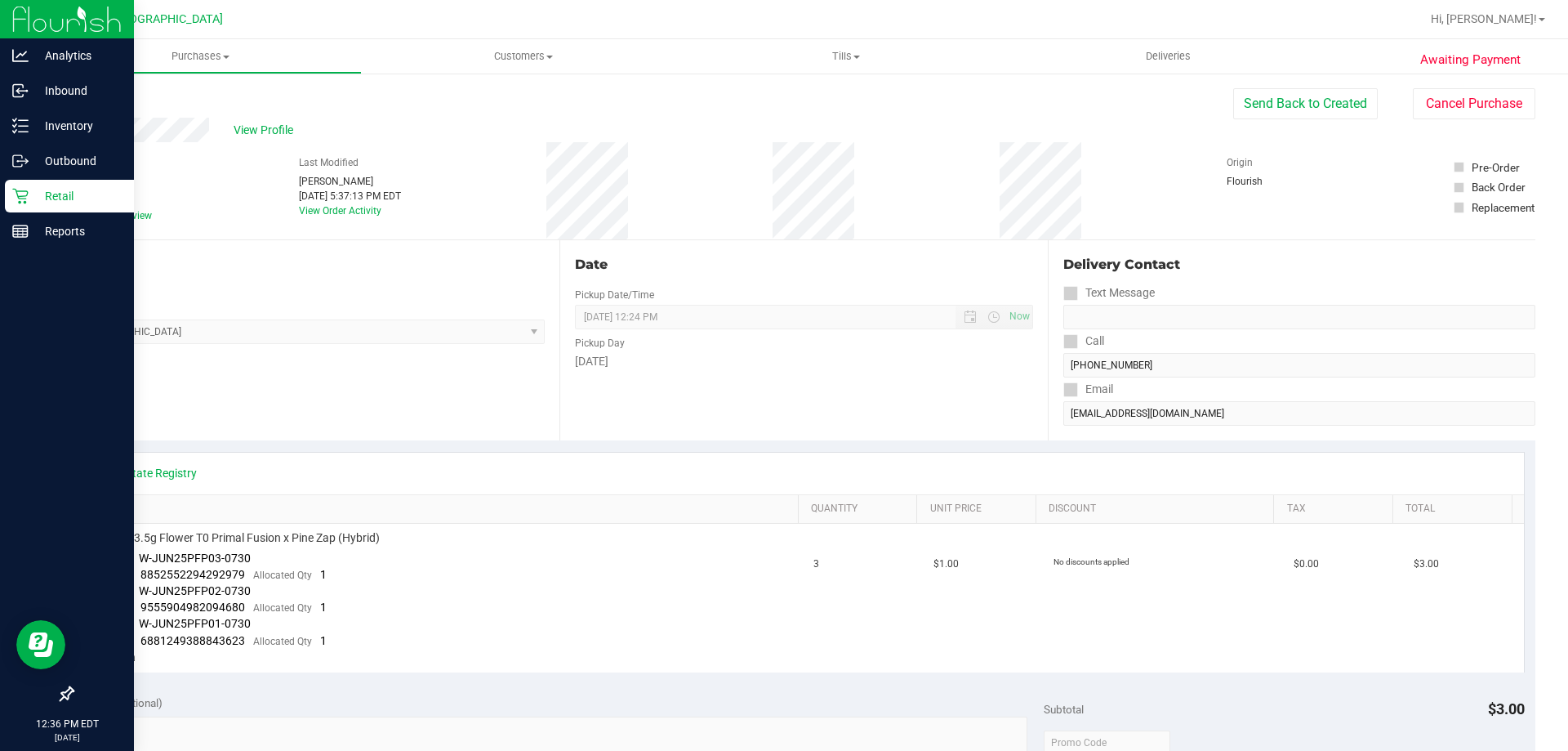
click at [22, 206] on div "Retail" at bounding box center [69, 196] width 129 height 32
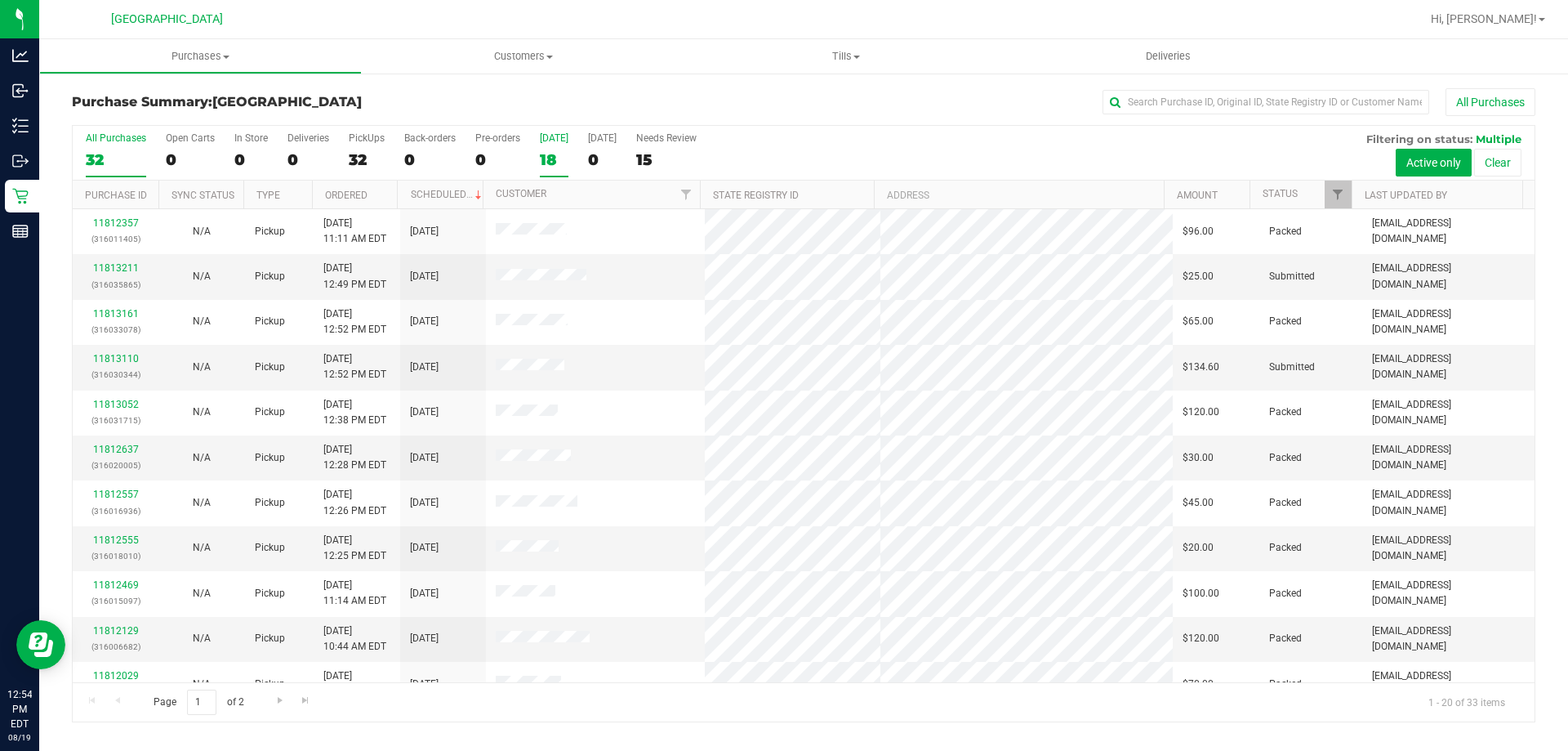
click at [541, 176] on label "[DATE] 18" at bounding box center [554, 155] width 29 height 45
click at [0, 0] on input "[DATE] 18" at bounding box center [0, 0] width 0 height 0
click at [1306, 191] on th "Status" at bounding box center [1301, 194] width 102 height 29
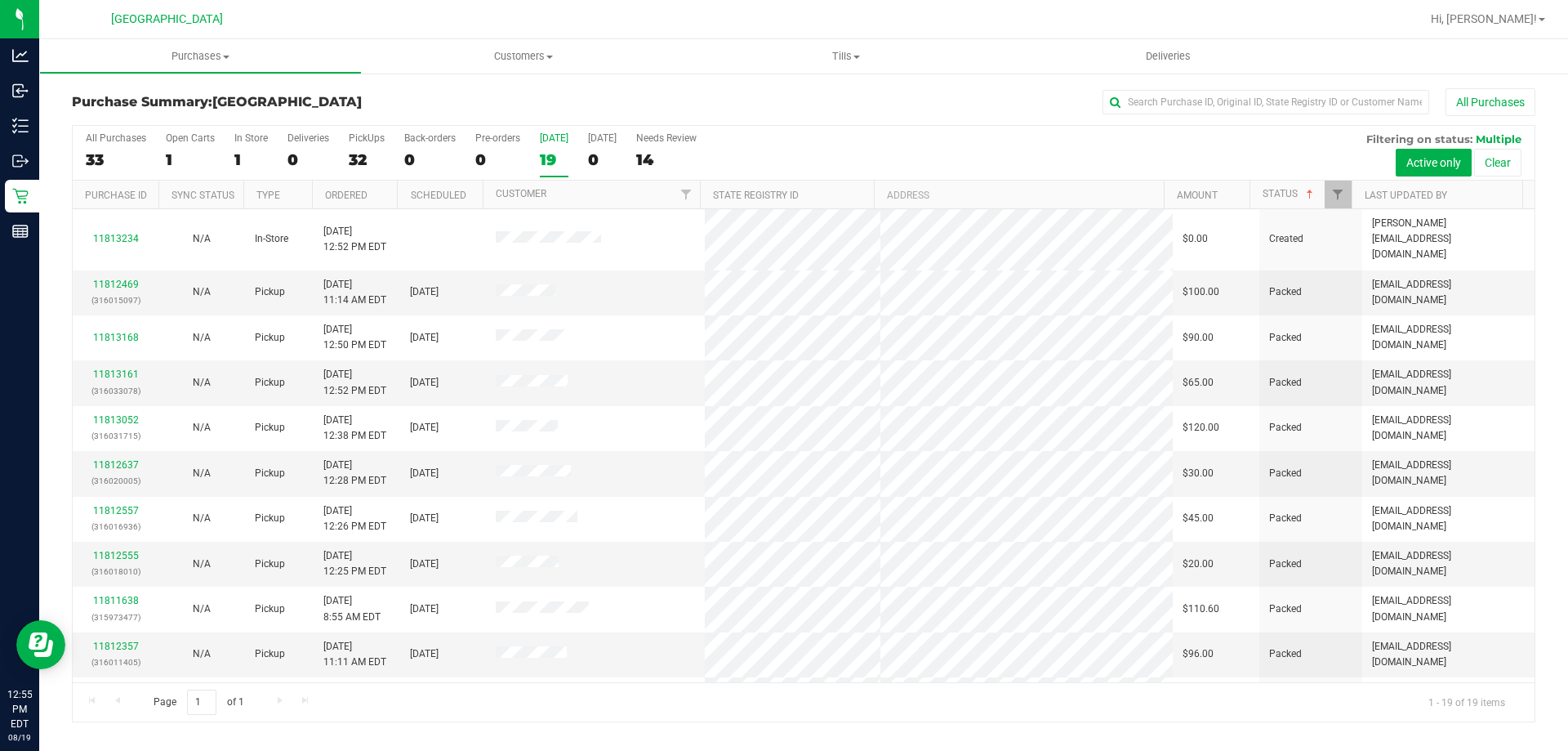
click at [558, 169] on label "[DATE] 19" at bounding box center [554, 155] width 29 height 45
click at [0, 0] on input "[DATE] 19" at bounding box center [0, 0] width 0 height 0
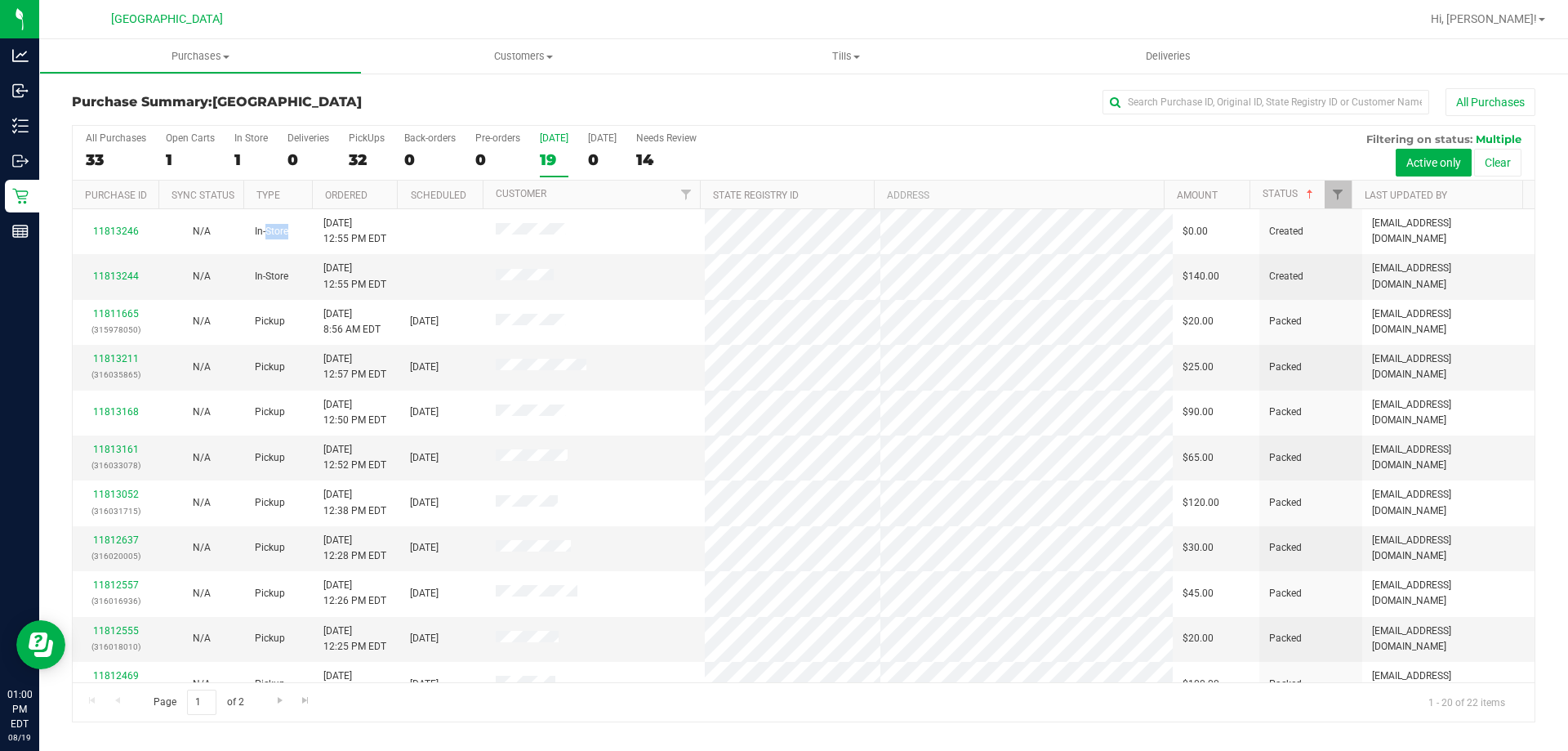
drag, startPoint x: 264, startPoint y: 229, endPoint x: 242, endPoint y: 205, distance: 32.6
click at [262, 226] on td "In-Store" at bounding box center [279, 231] width 69 height 45
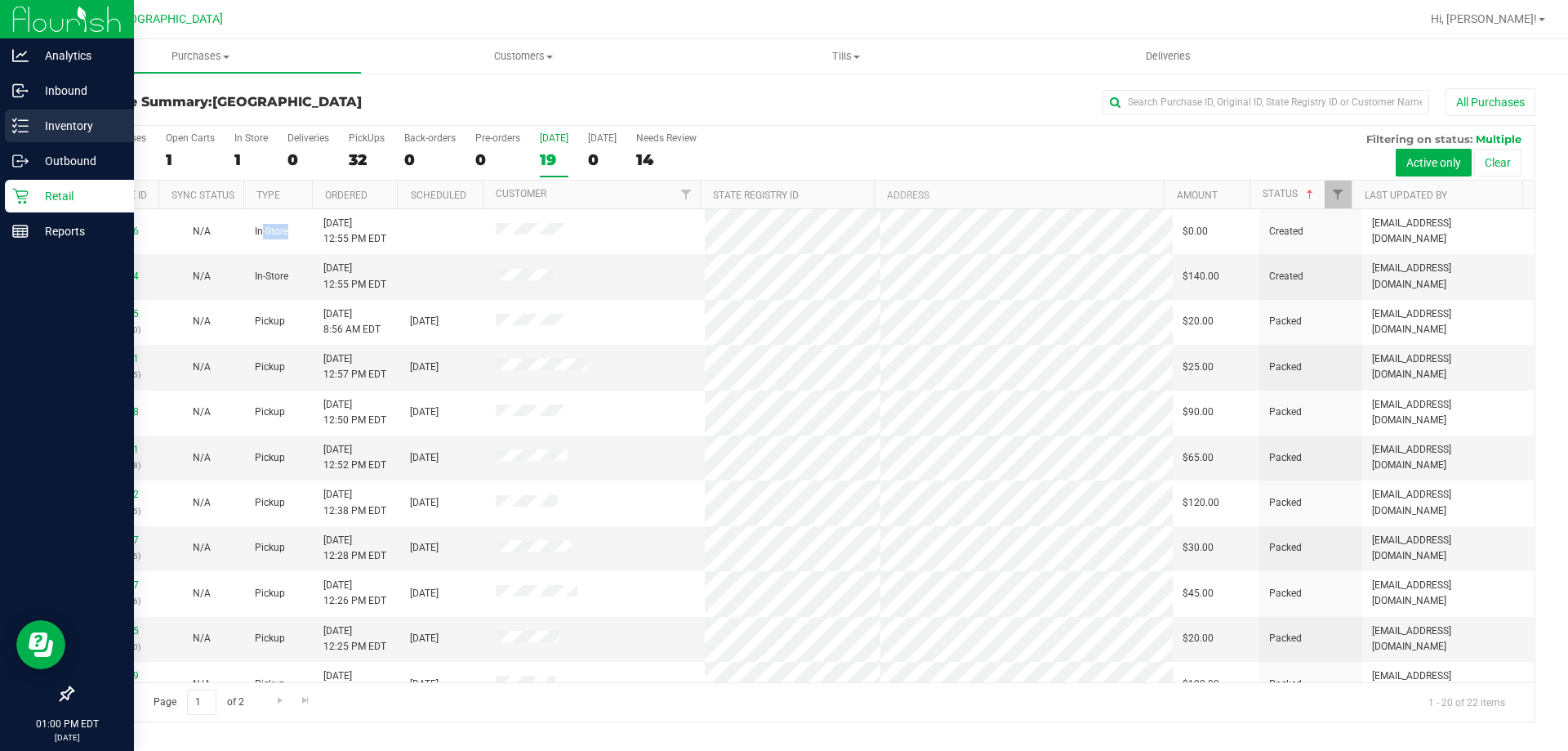
click at [25, 123] on icon at bounding box center [20, 126] width 17 height 17
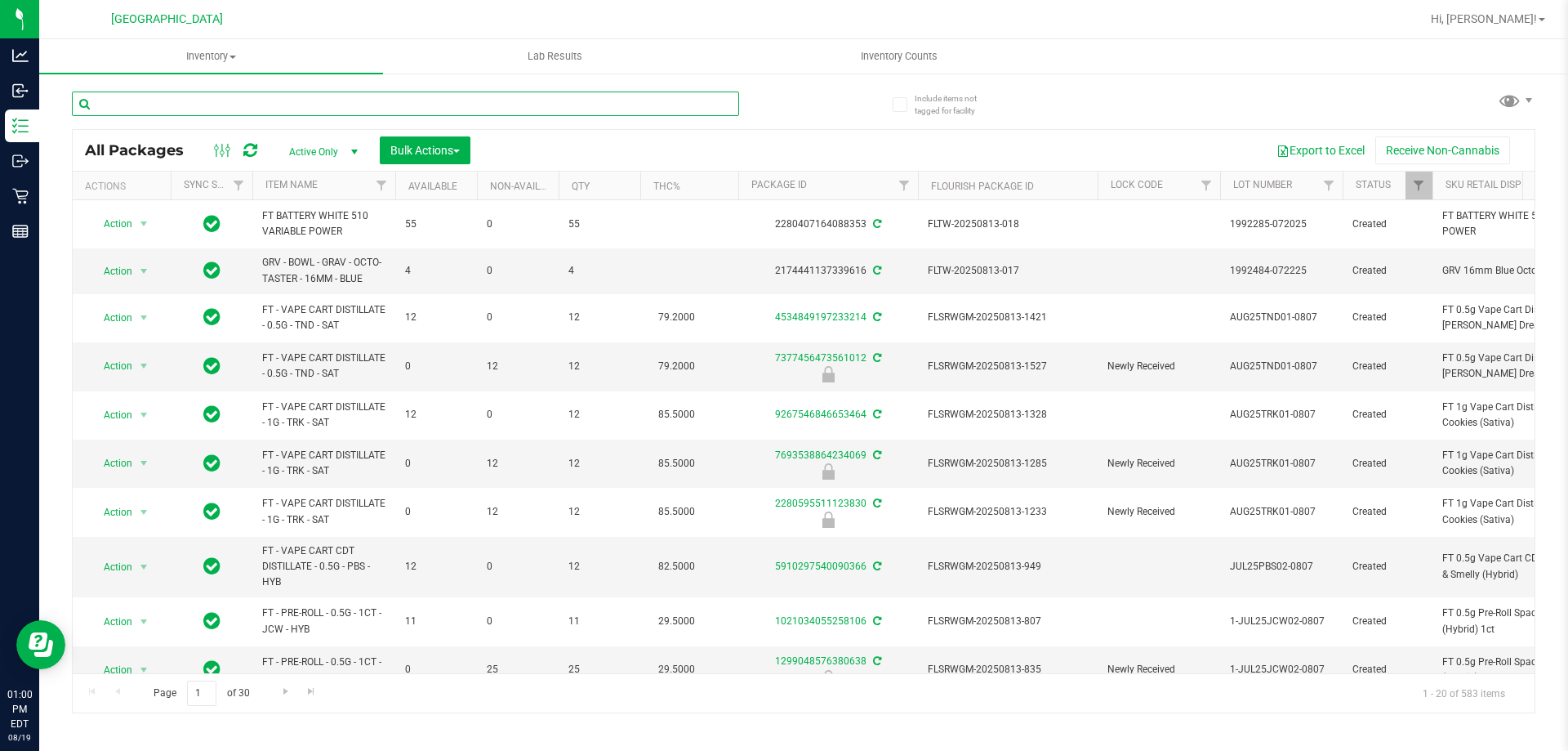
click at [272, 103] on input "text" at bounding box center [406, 104] width 668 height 25
type input "ddf"
